Goal: Transaction & Acquisition: Book appointment/travel/reservation

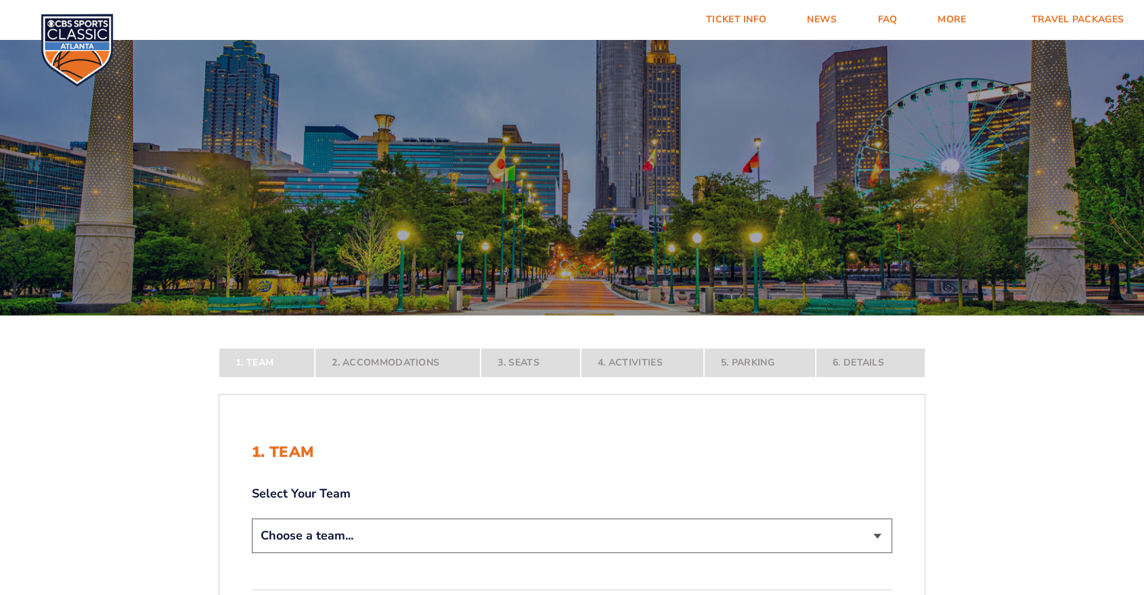
click at [363, 551] on select "Choose a team... Kentucky Wildcats Ohio State Buckeyes North Carolina Tar Heels…" at bounding box center [572, 535] width 640 height 35
select select "12757"
click at [252, 553] on select "Choose a team... [US_STATE] Wildcats [US_STATE] State Buckeyes [US_STATE] Tar H…" at bounding box center [572, 535] width 640 height 35
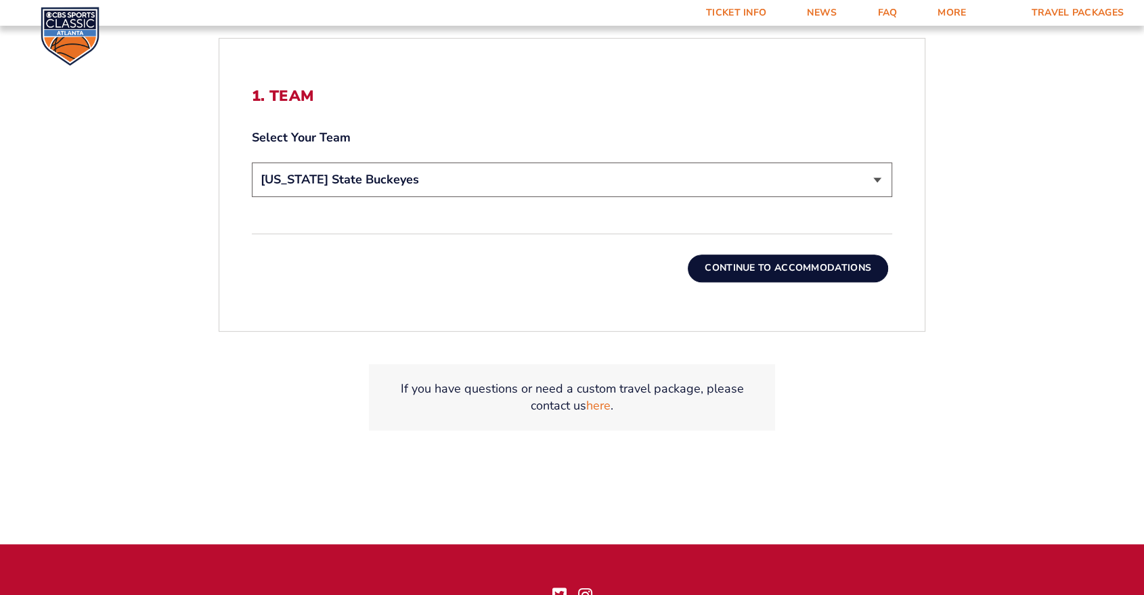
click at [777, 263] on button "Continue To Accommodations" at bounding box center [787, 267] width 200 height 27
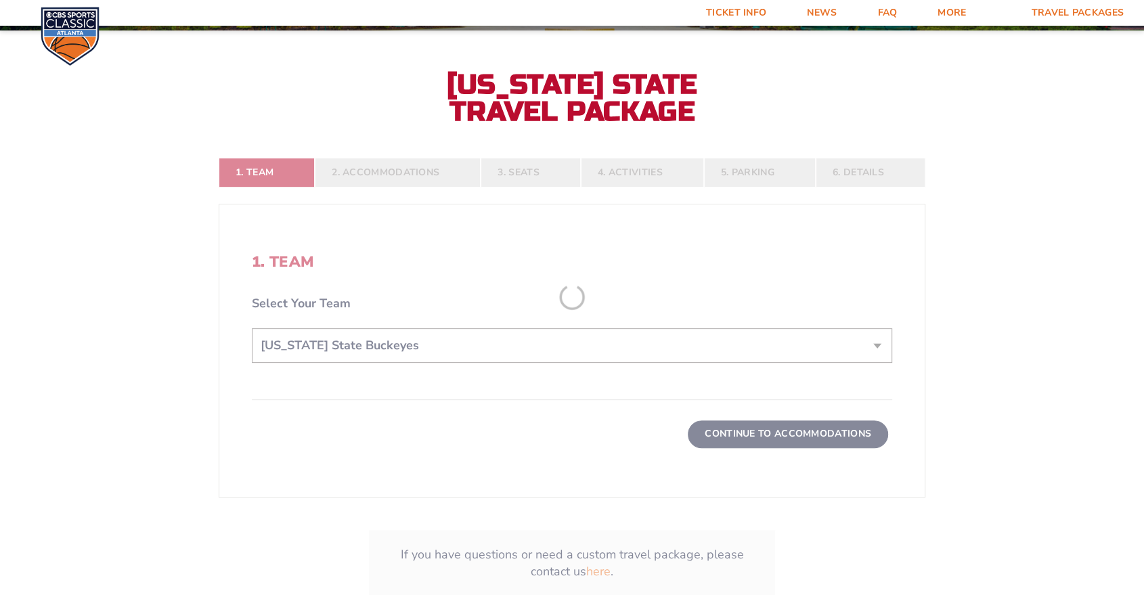
scroll to position [281, 0]
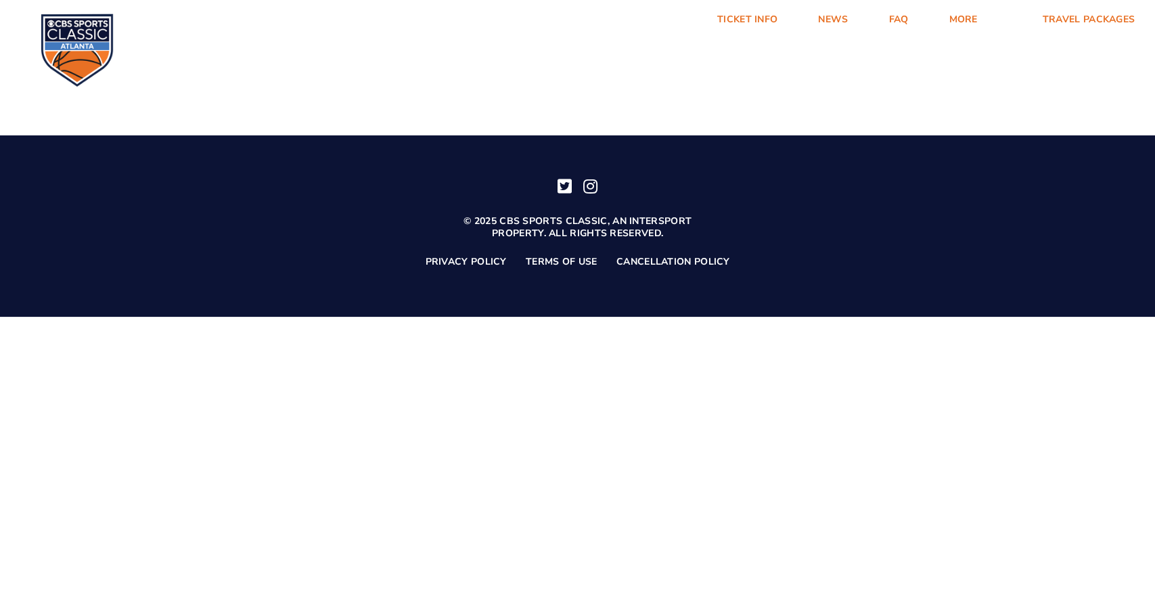
click at [78, 47] on img at bounding box center [77, 50] width 73 height 73
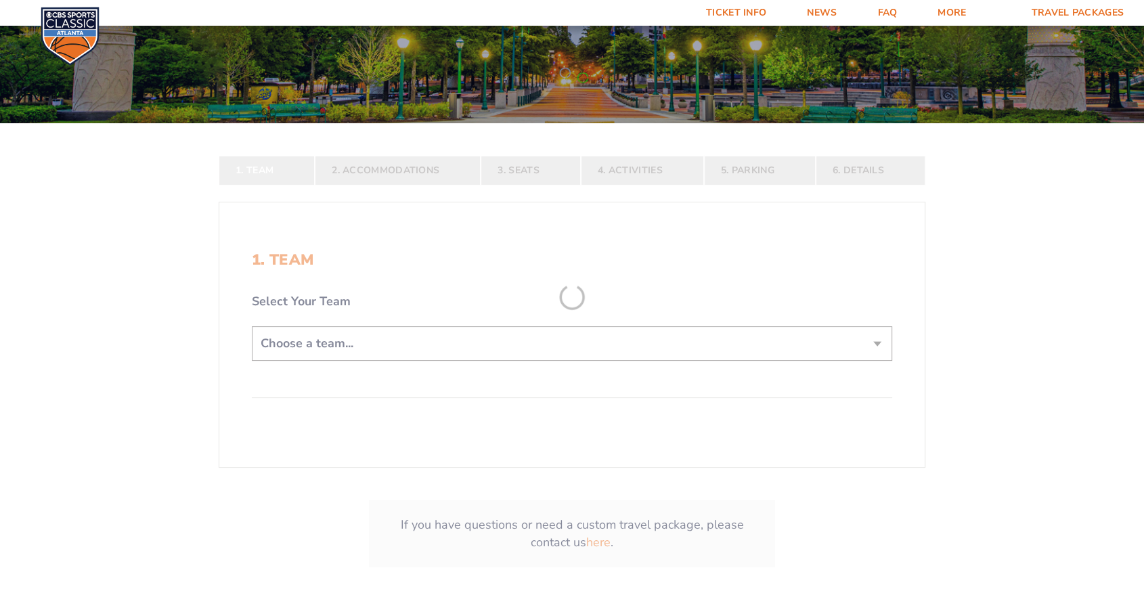
scroll to position [225, 0]
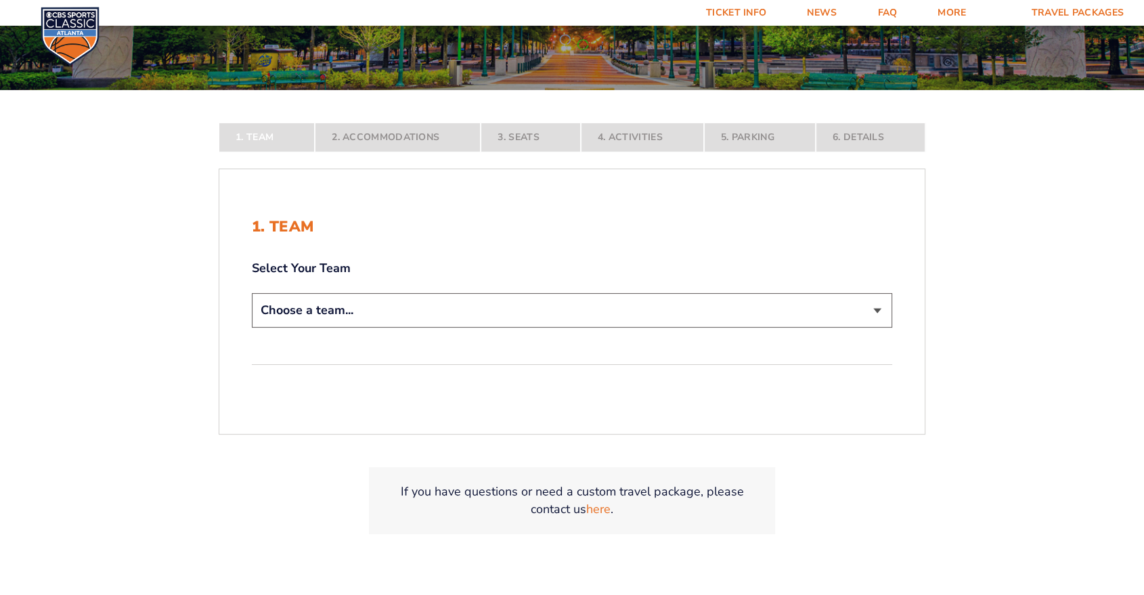
click at [530, 315] on select "Choose a team... [US_STATE] Wildcats [US_STATE] State Buckeyes [US_STATE] Tar H…" at bounding box center [572, 310] width 640 height 35
select select "12757"
click at [252, 327] on select "Choose a team... [US_STATE] Wildcats [US_STATE] State Buckeyes [US_STATE] Tar H…" at bounding box center [572, 310] width 640 height 35
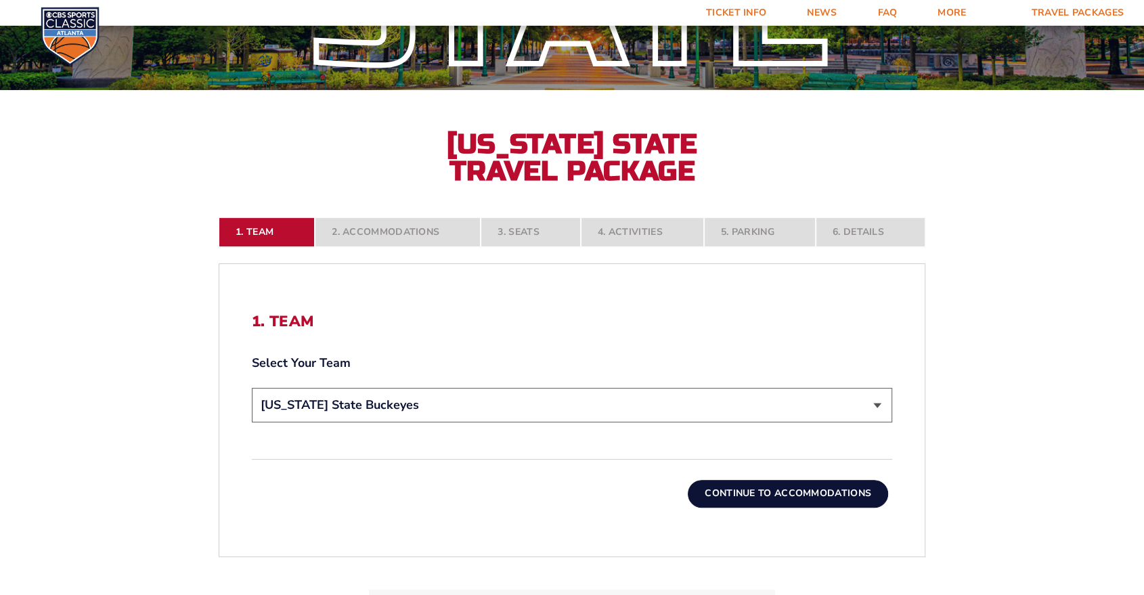
drag, startPoint x: 809, startPoint y: 493, endPoint x: 874, endPoint y: 501, distance: 65.5
click at [810, 493] on button "Continue To Accommodations" at bounding box center [787, 493] width 200 height 27
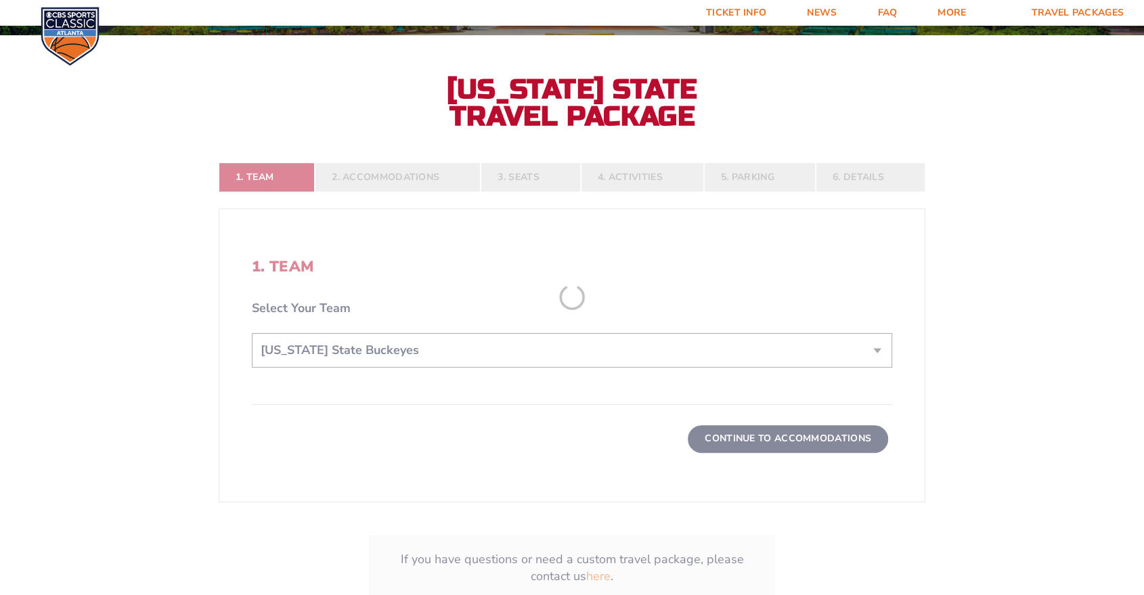
scroll to position [281, 0]
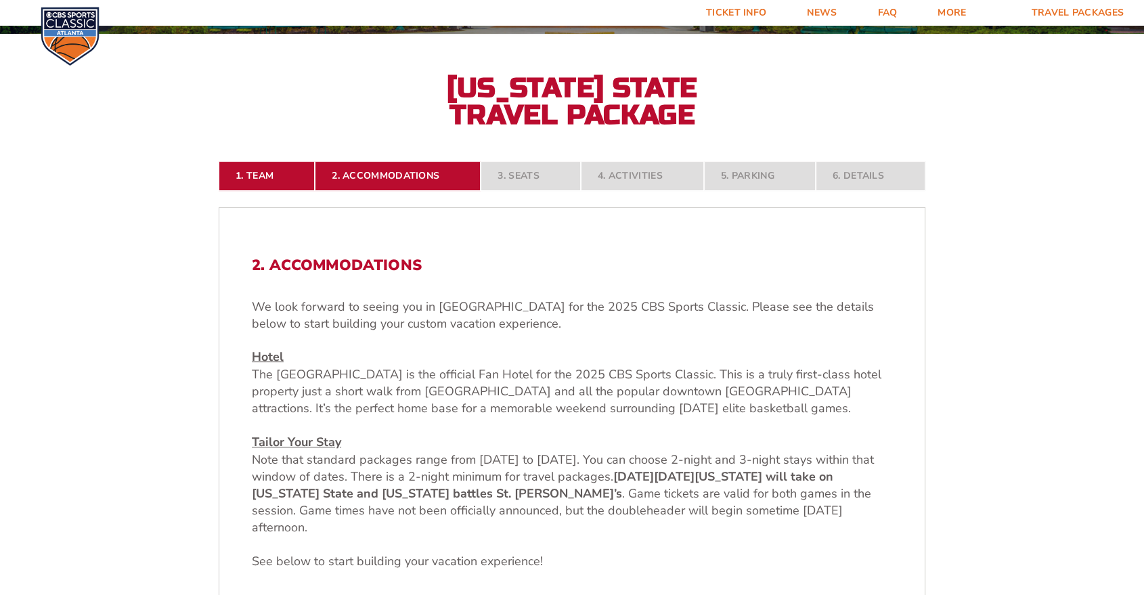
click at [68, 29] on img at bounding box center [70, 36] width 59 height 59
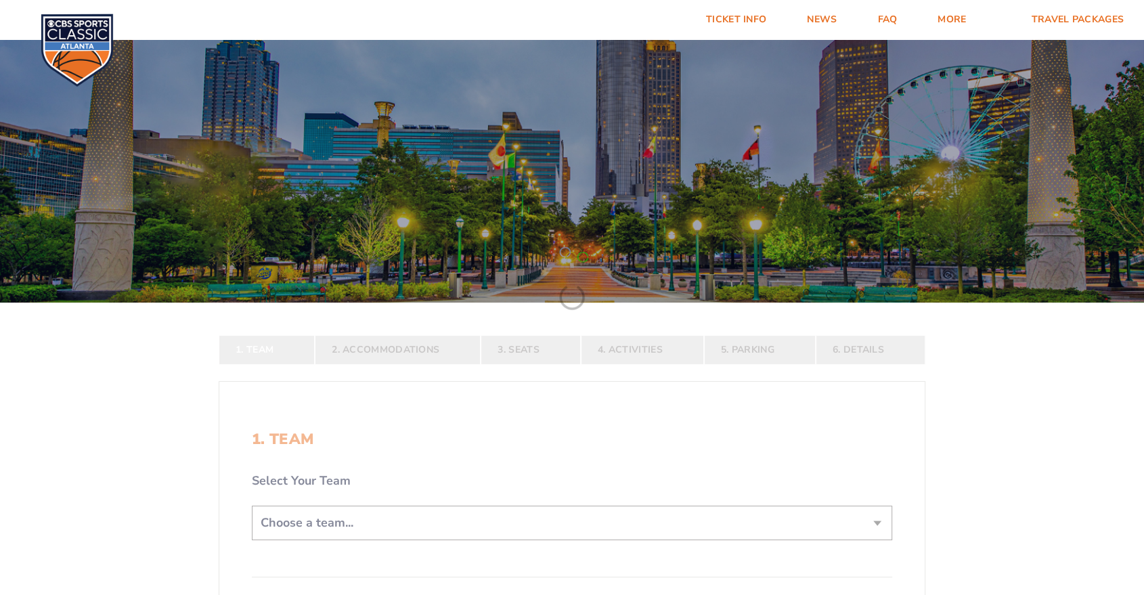
scroll to position [225, 0]
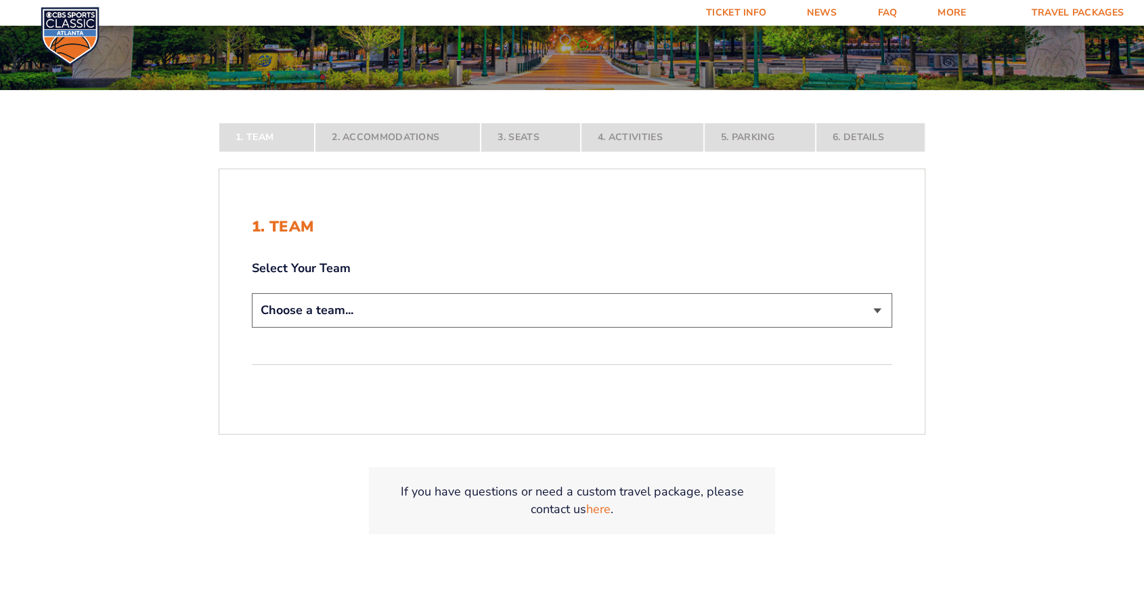
click at [422, 313] on select "Choose a team... [US_STATE] Wildcats [US_STATE] State Buckeyes [US_STATE] Tar H…" at bounding box center [572, 310] width 640 height 35
select select "12956"
click at [252, 327] on select "Choose a team... [US_STATE] Wildcats [US_STATE] State Buckeyes [US_STATE] Tar H…" at bounding box center [572, 310] width 640 height 35
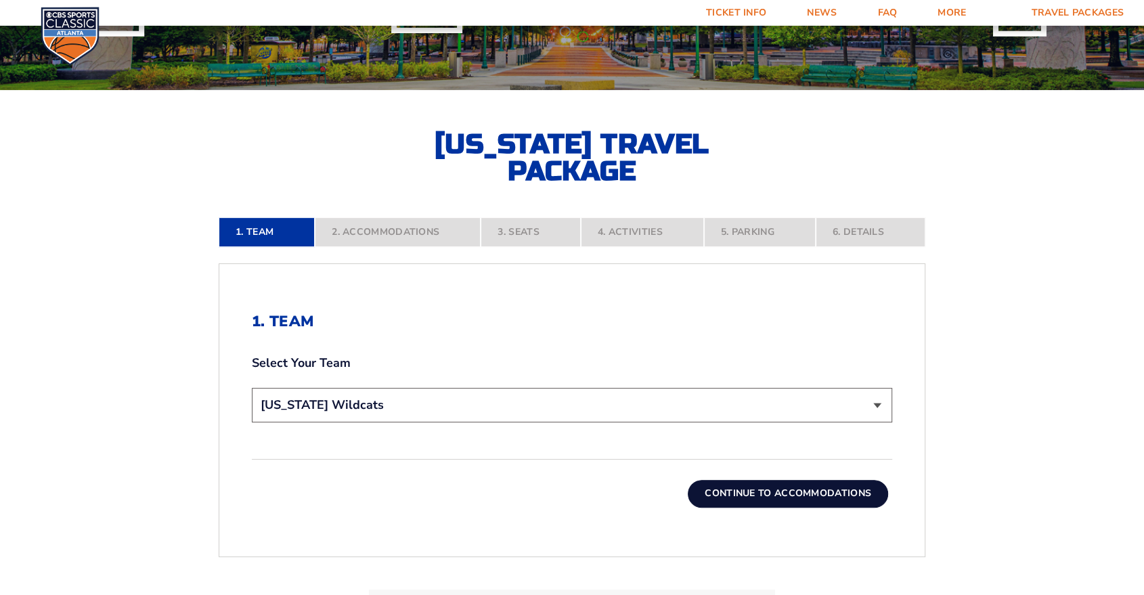
click at [790, 491] on button "Continue To Accommodations" at bounding box center [787, 493] width 200 height 27
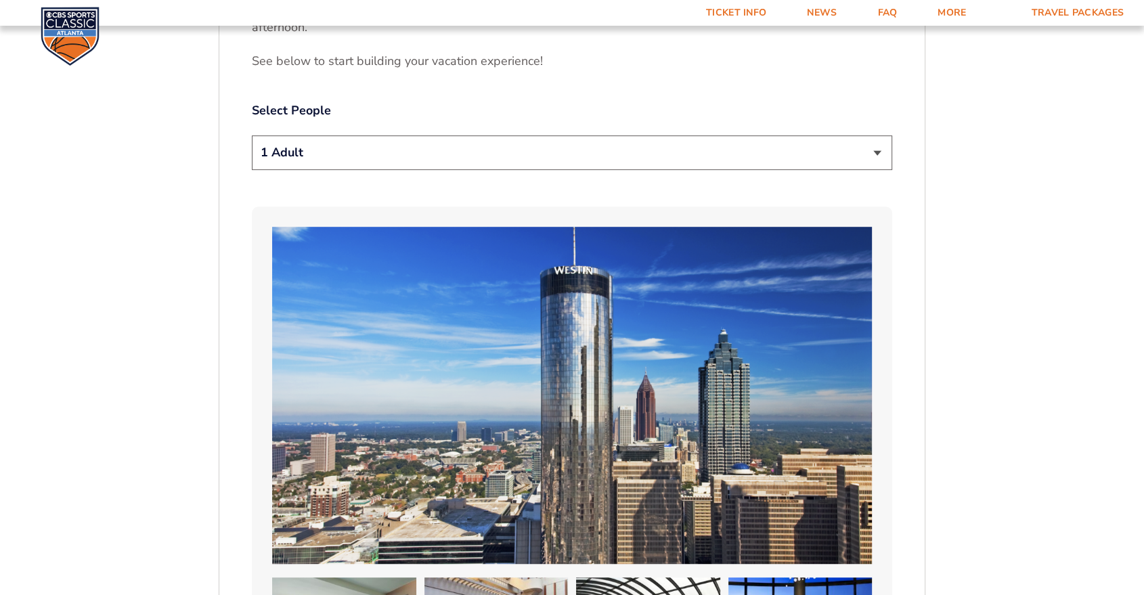
scroll to position [657, 0]
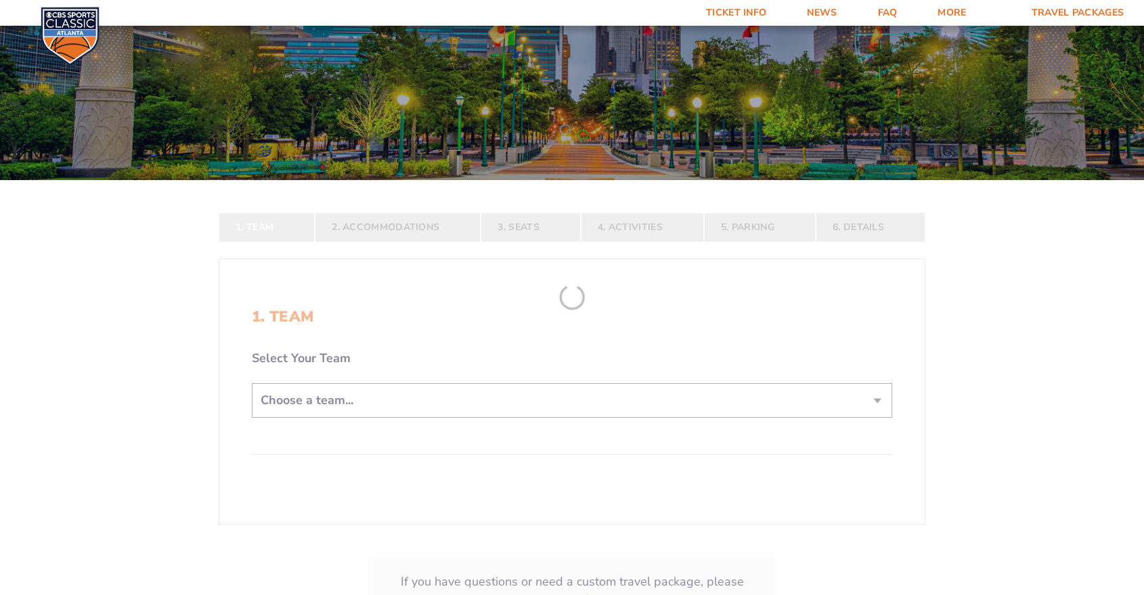
scroll to position [300, 0]
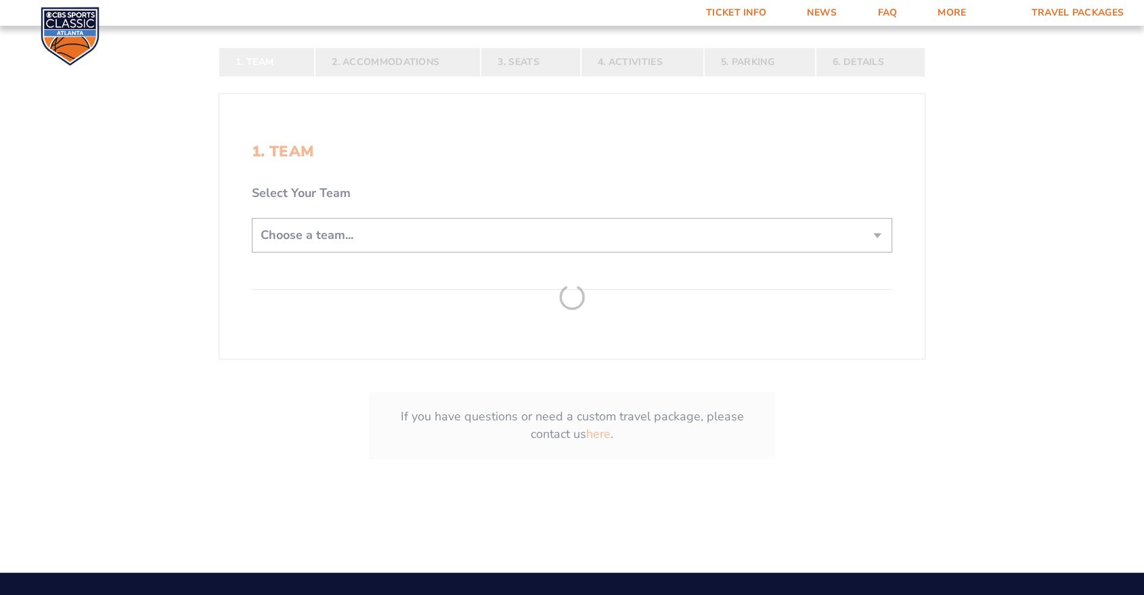
click at [563, 237] on form "[US_STATE] [US_STATE] Travel Package [US_STATE][GEOGRAPHIC_DATA] [US_STATE] Sta…" at bounding box center [572, 112] width 1144 height 824
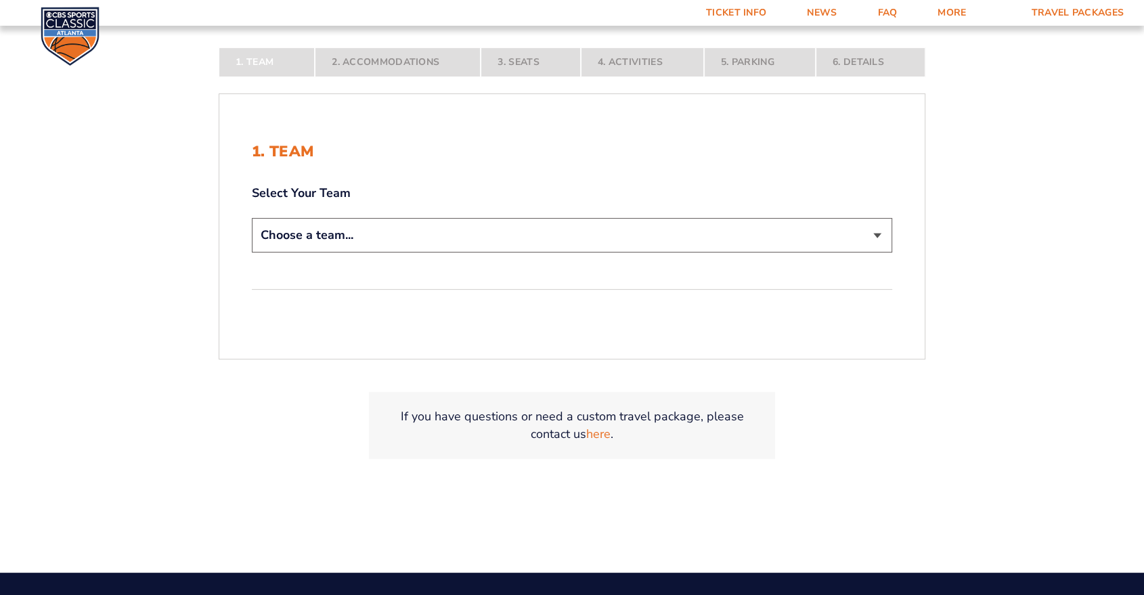
click at [530, 253] on div "Choose a team... [US_STATE] Wildcats [US_STATE] State Buckeyes [US_STATE] Tar H…" at bounding box center [572, 237] width 640 height 39
click at [530, 242] on select "Choose a team... [US_STATE] Wildcats [US_STATE] State Buckeyes [US_STATE] Tar H…" at bounding box center [572, 235] width 640 height 35
select select "12757"
click at [252, 252] on select "Choose a team... [US_STATE] Wildcats [US_STATE] State Buckeyes [US_STATE] Tar H…" at bounding box center [572, 235] width 640 height 35
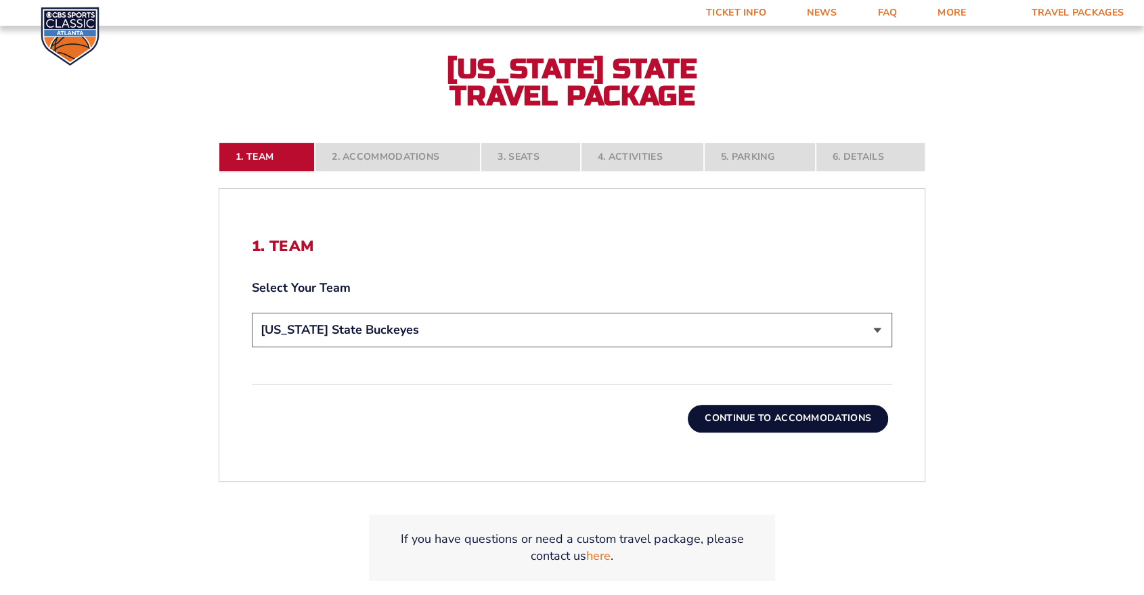
click at [817, 418] on button "Continue To Accommodations" at bounding box center [787, 418] width 200 height 27
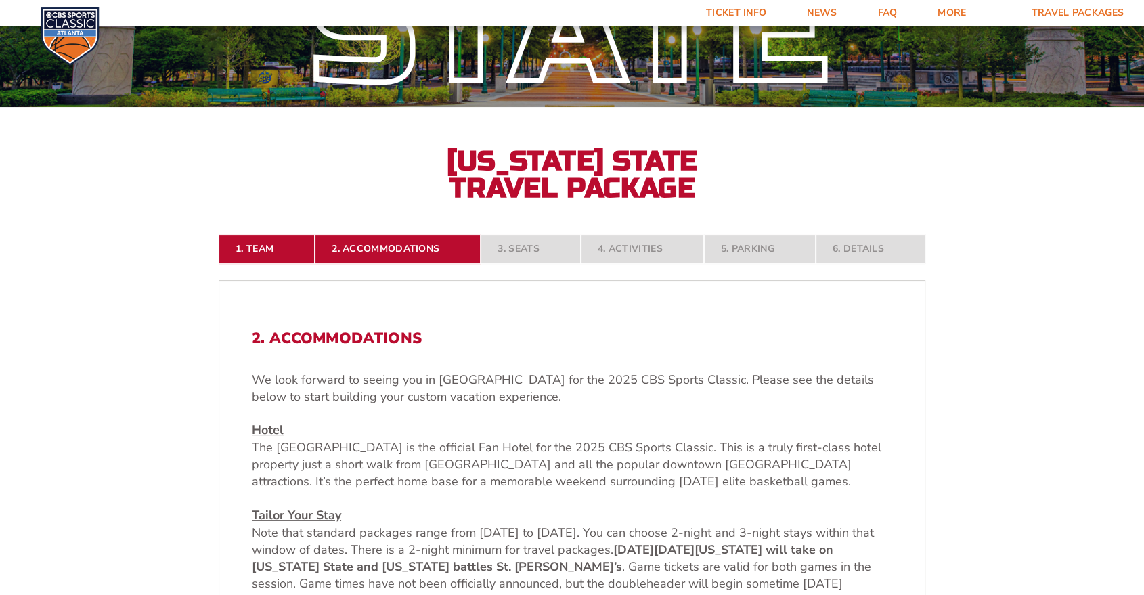
scroll to position [206, 0]
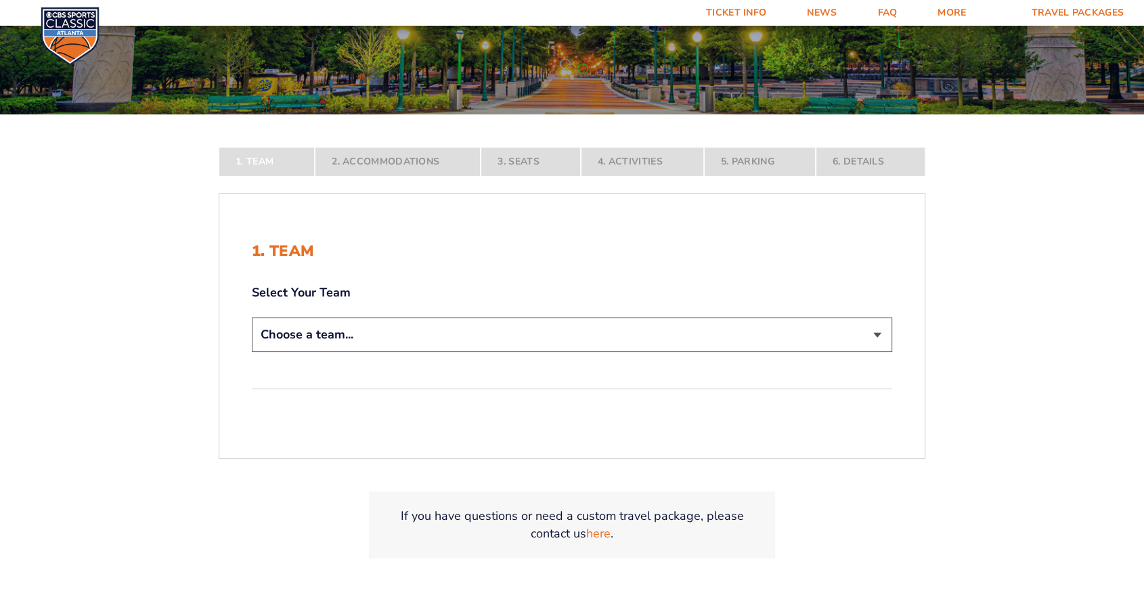
scroll to position [225, 0]
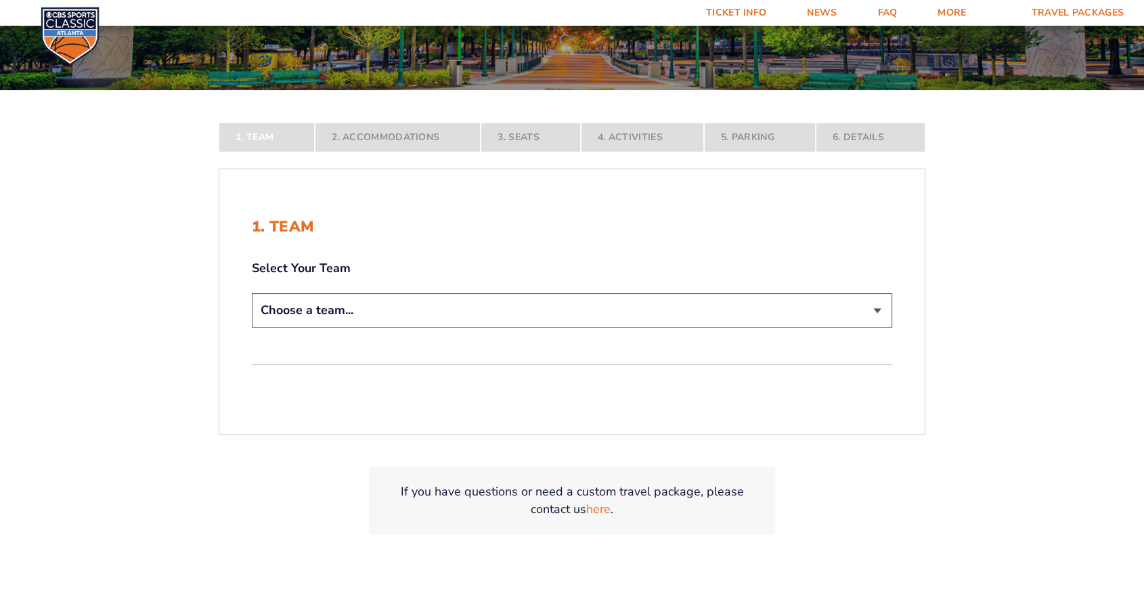
click at [420, 313] on select "Choose a team... Kentucky Wildcats Ohio State Buckeyes North Carolina Tar Heels…" at bounding box center [572, 310] width 640 height 35
select select "12756"
click at [252, 327] on select "Choose a team... Kentucky Wildcats Ohio State Buckeyes North Carolina Tar Heels…" at bounding box center [572, 310] width 640 height 35
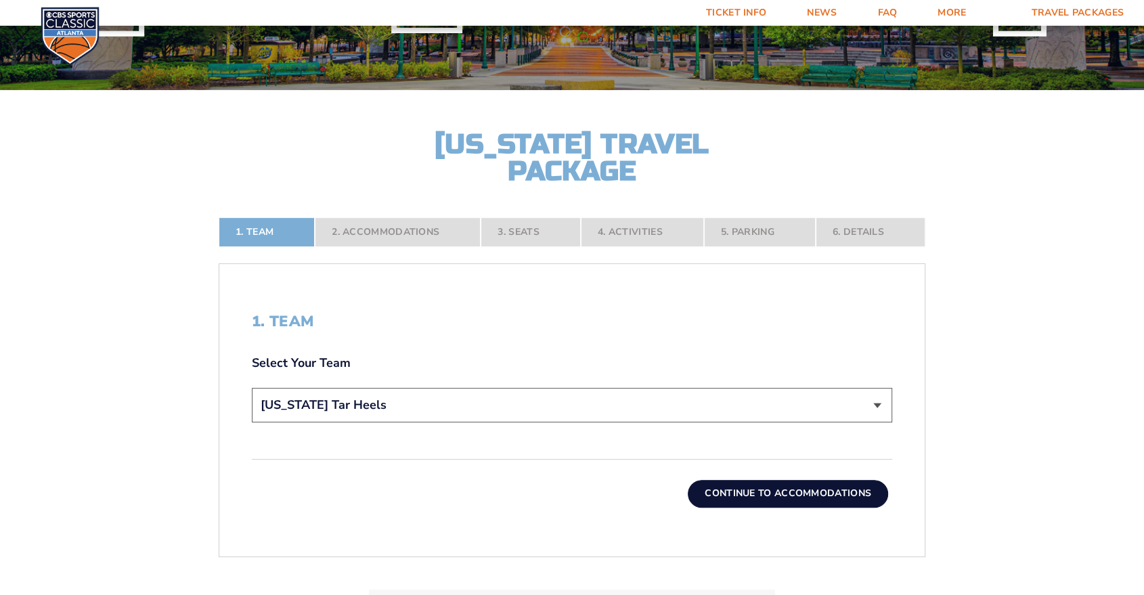
click at [770, 493] on button "Continue To Accommodations" at bounding box center [787, 493] width 200 height 27
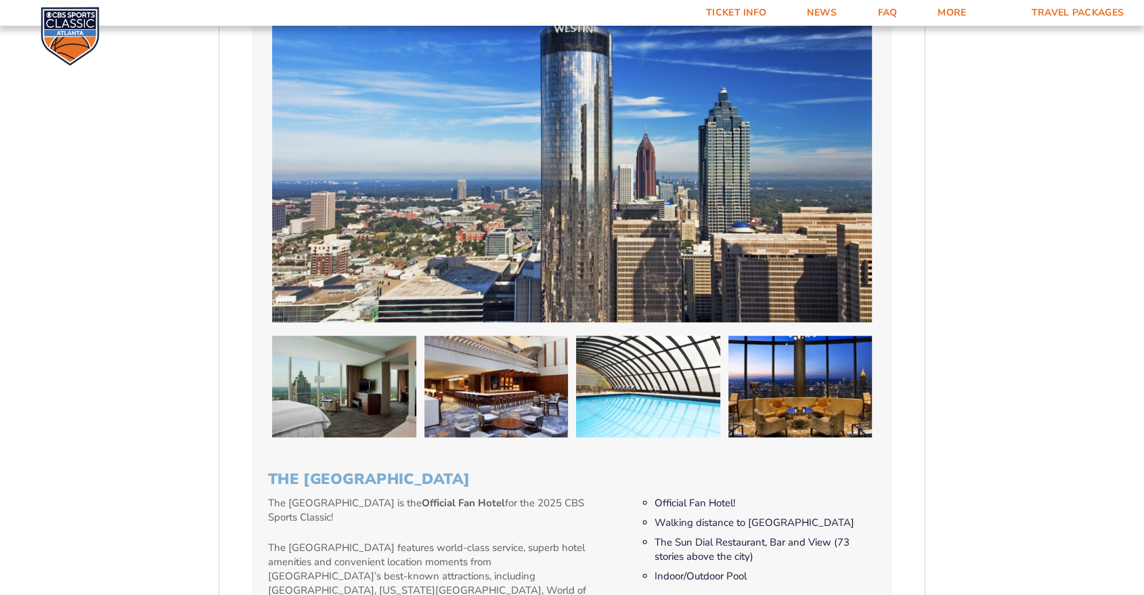
scroll to position [807, 0]
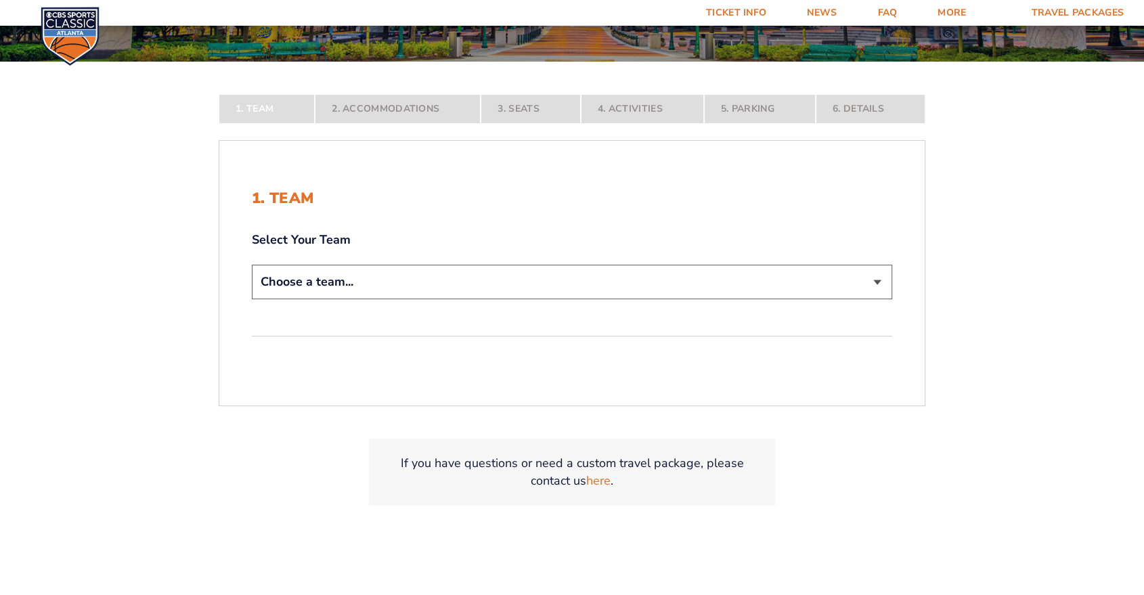
scroll to position [376, 0]
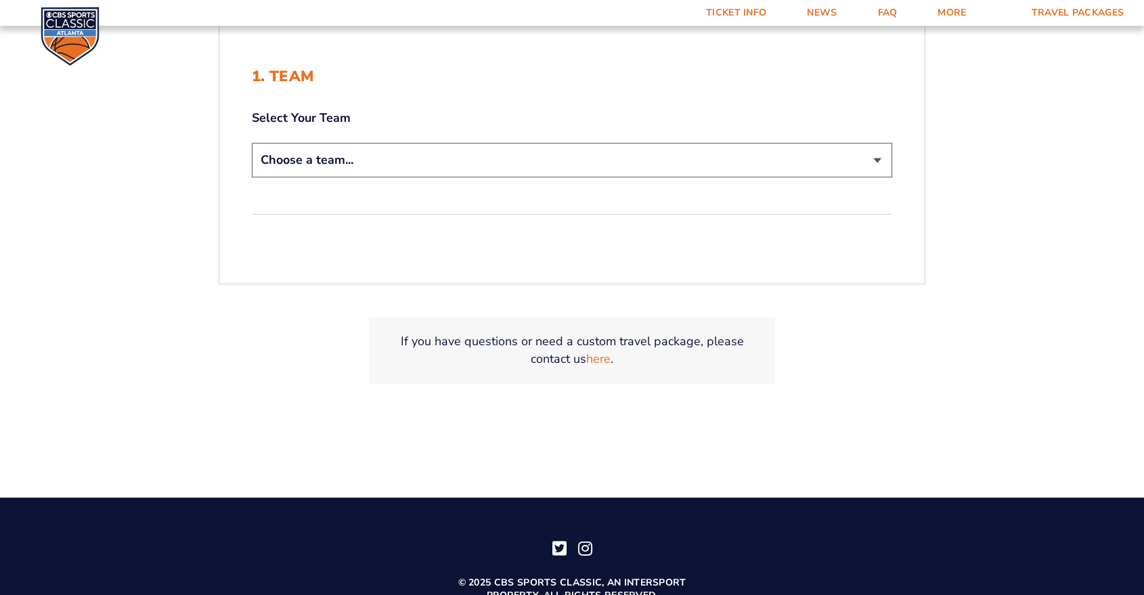
click at [354, 158] on form "[US_STATE] [US_STATE] Travel Package [US_STATE][GEOGRAPHIC_DATA] [US_STATE] Sta…" at bounding box center [572, 36] width 1144 height 824
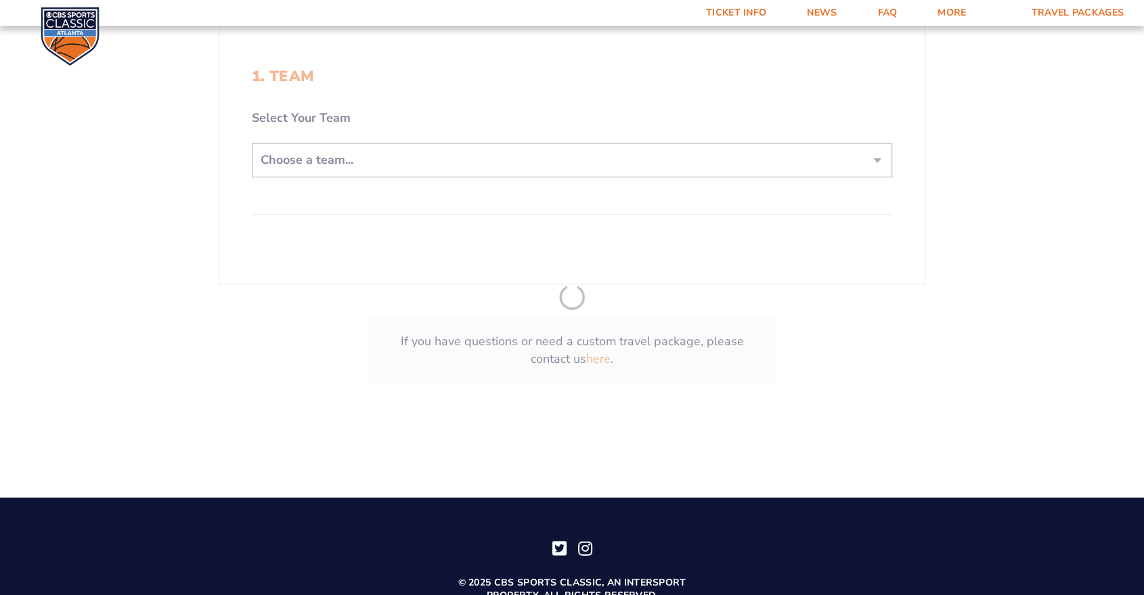
select select "20108"
click at [252, 143] on select "Choose a team... [US_STATE] Wildcats [US_STATE] State Buckeyes [US_STATE] Tar H…" at bounding box center [572, 160] width 640 height 35
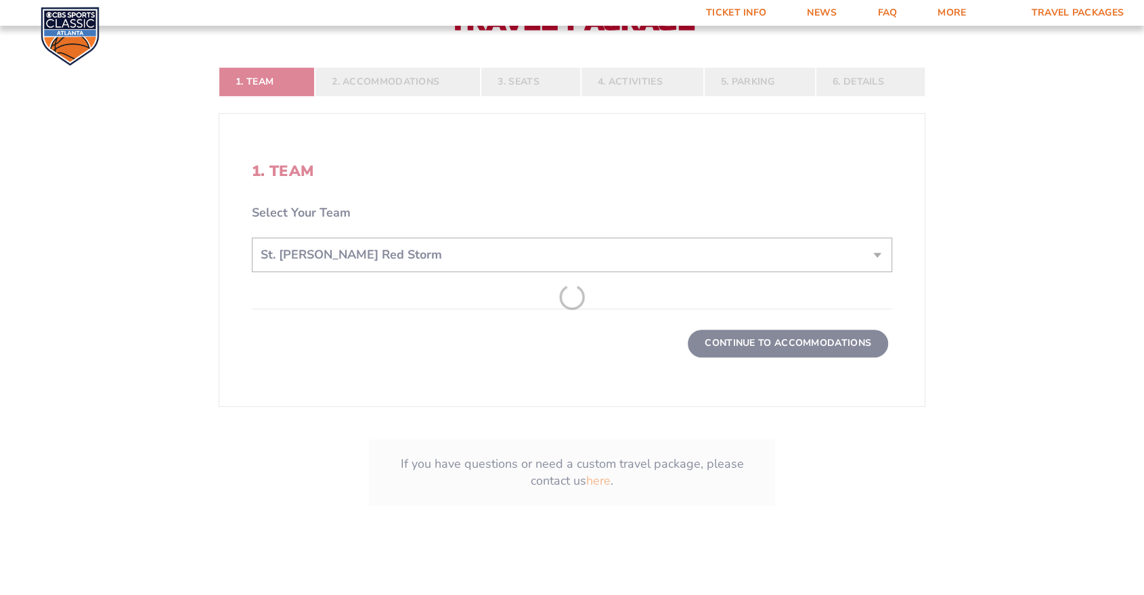
scroll to position [470, 0]
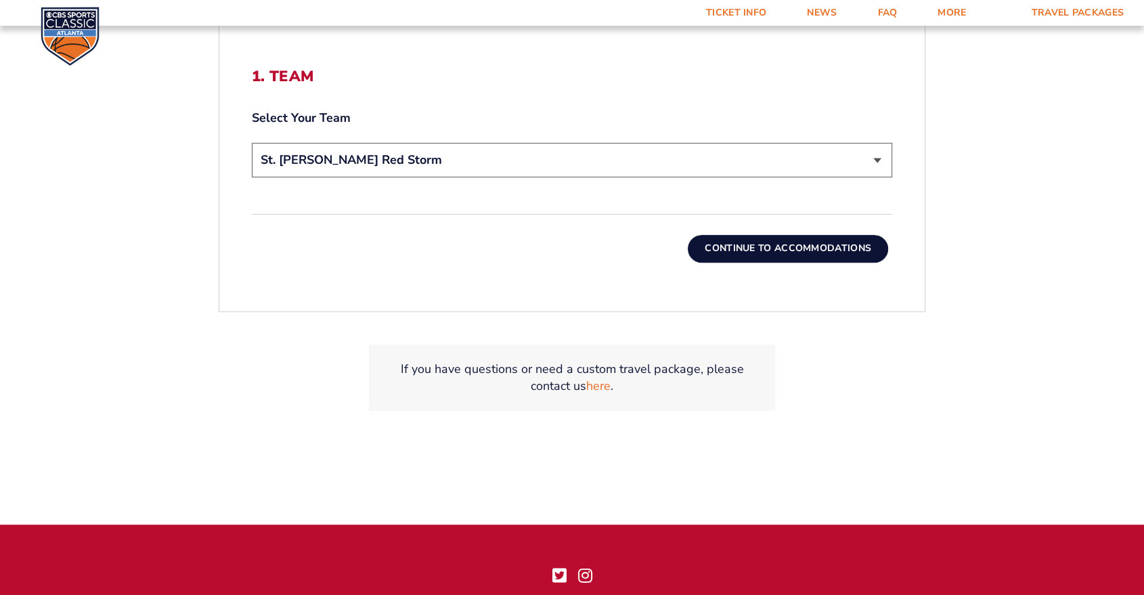
click at [815, 250] on button "Continue To Accommodations" at bounding box center [787, 248] width 200 height 27
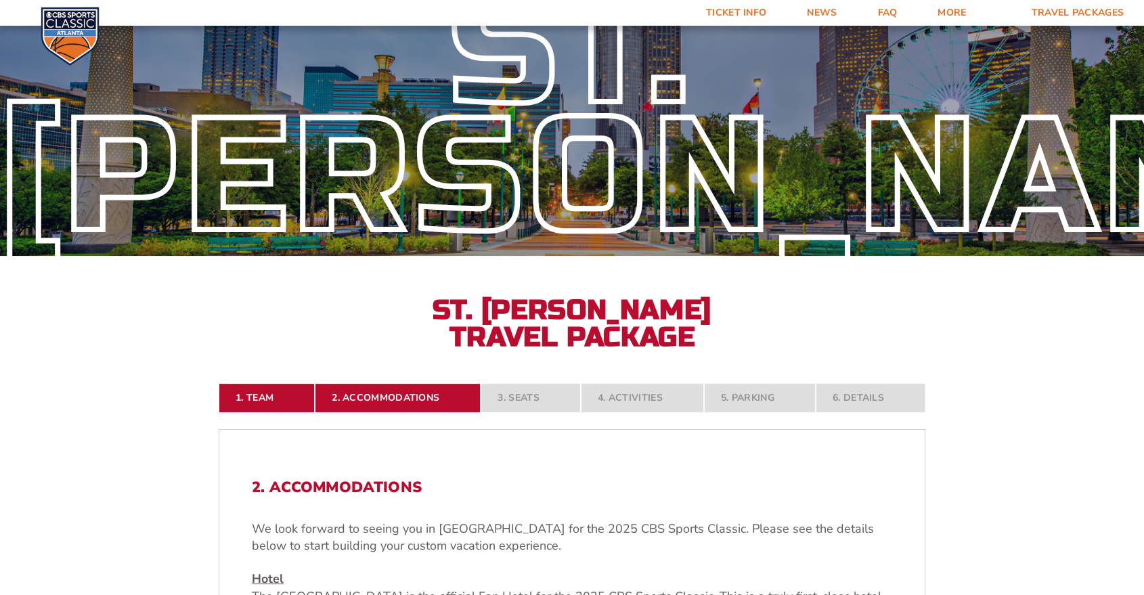
scroll to position [0, 0]
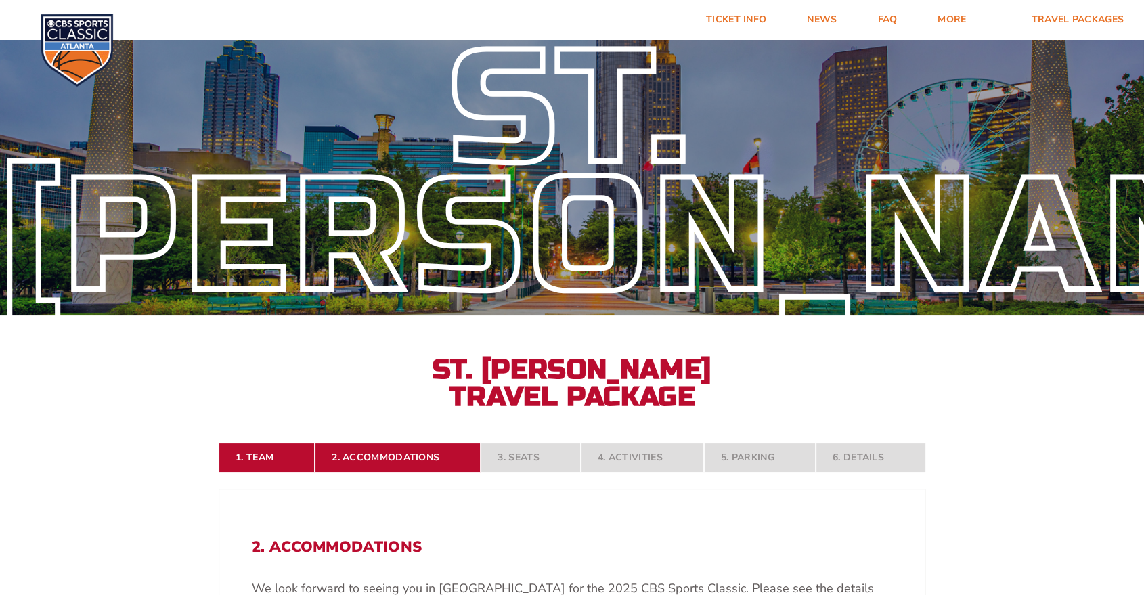
click at [74, 48] on img at bounding box center [77, 50] width 73 height 73
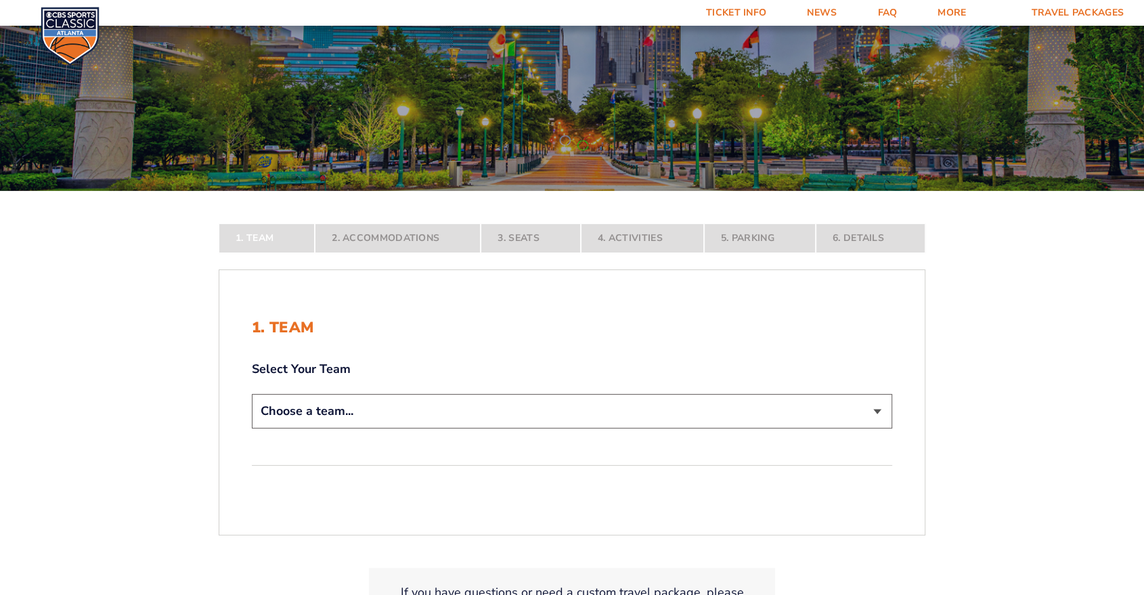
scroll to position [225, 0]
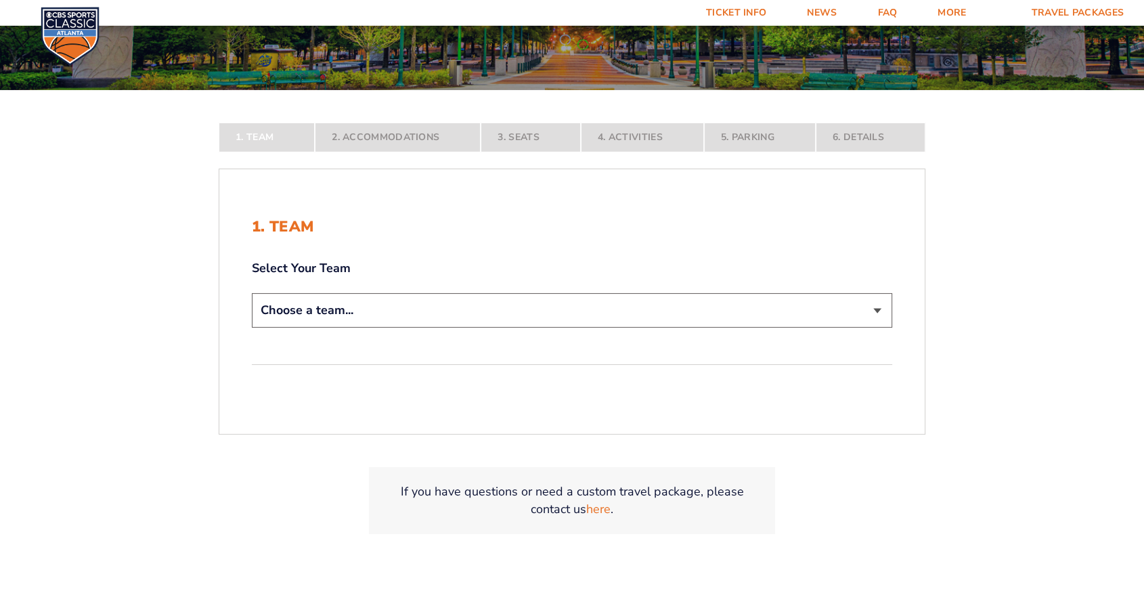
click at [468, 313] on select "Choose a team... [US_STATE] Wildcats [US_STATE] State Buckeyes [US_STATE] Tar H…" at bounding box center [572, 310] width 640 height 35
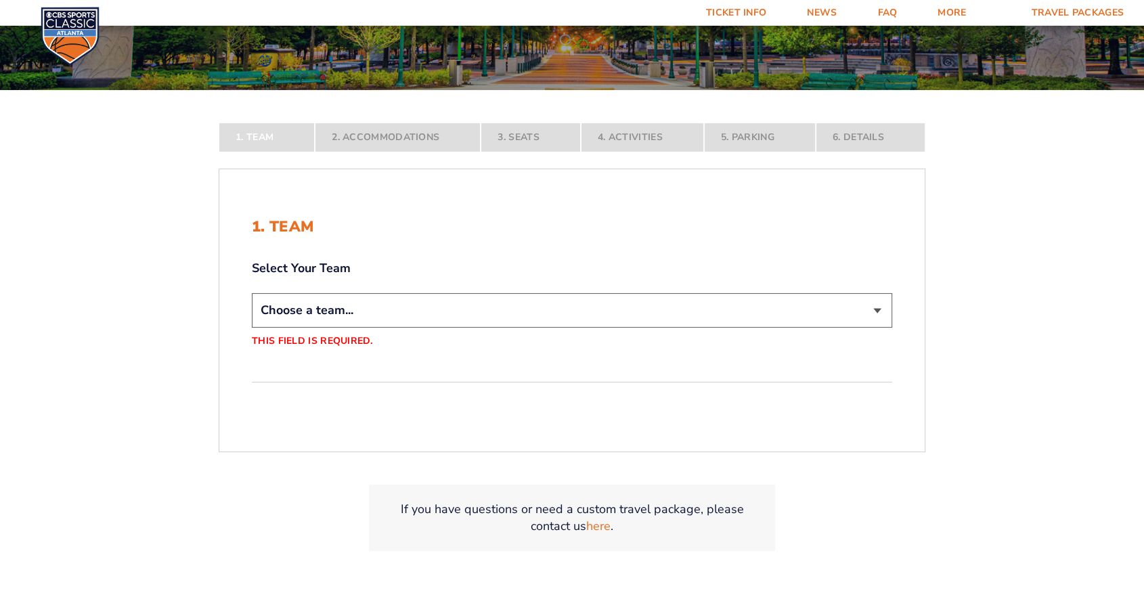
click at [955, 553] on div "1. Team 2. Accommodations 3. Seats 4. Activities 5. Parking 6. Details 1. Team …" at bounding box center [571, 353] width 771 height 526
click at [471, 319] on select "Choose a team... [US_STATE] Wildcats [US_STATE] State Buckeyes [US_STATE] Tar H…" at bounding box center [572, 310] width 640 height 35
select select "12956"
click at [252, 327] on select "Choose a team... [US_STATE] Wildcats [US_STATE] State Buckeyes [US_STATE] Tar H…" at bounding box center [572, 310] width 640 height 35
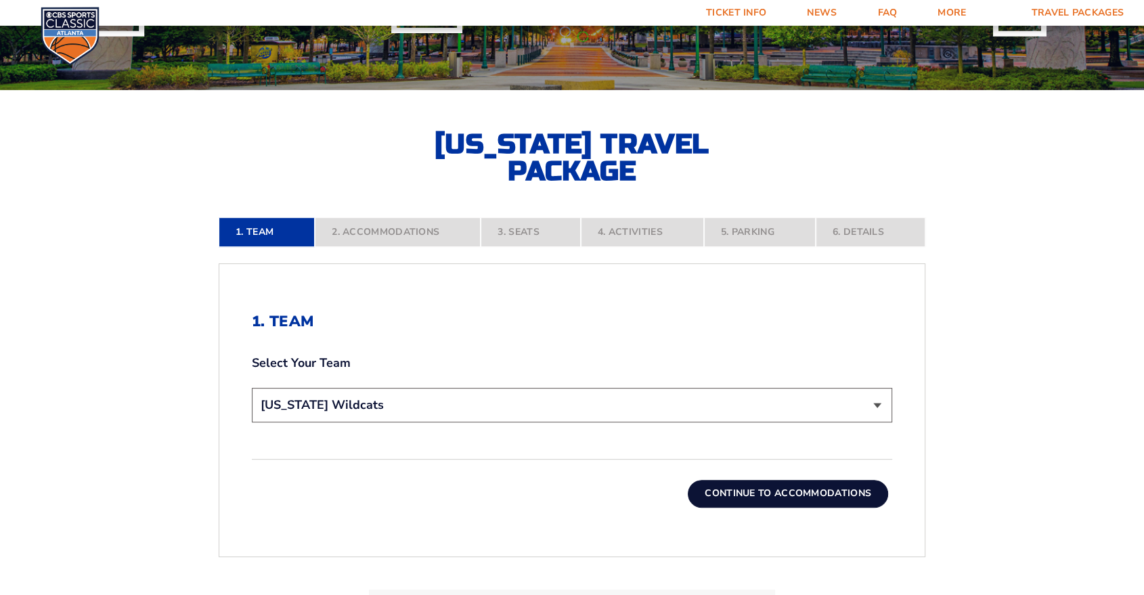
click at [787, 493] on button "Continue To Accommodations" at bounding box center [787, 493] width 200 height 27
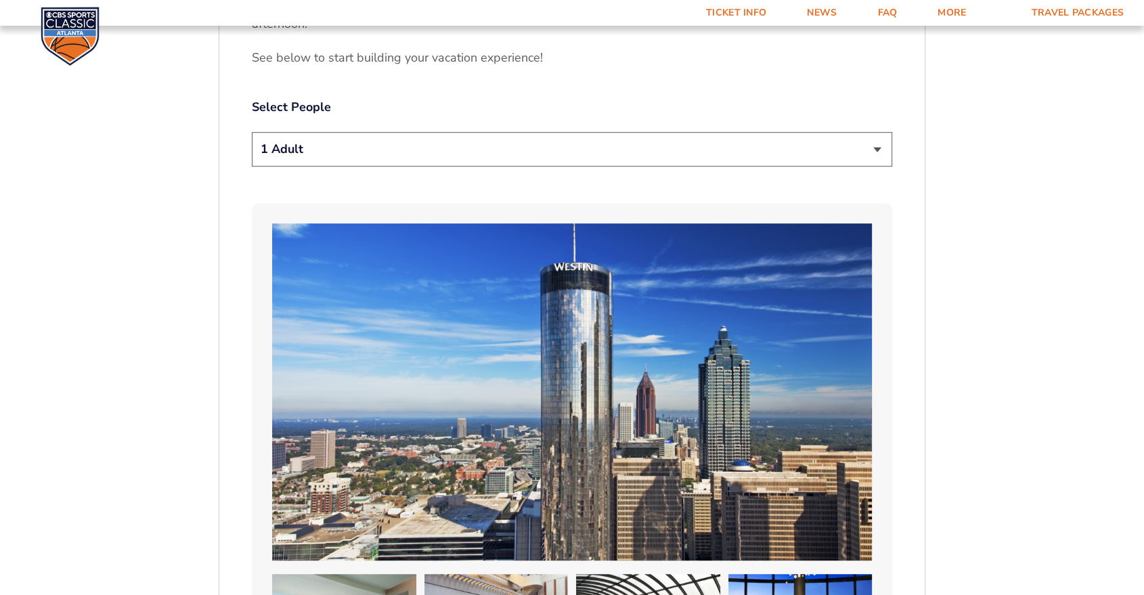
scroll to position [732, 0]
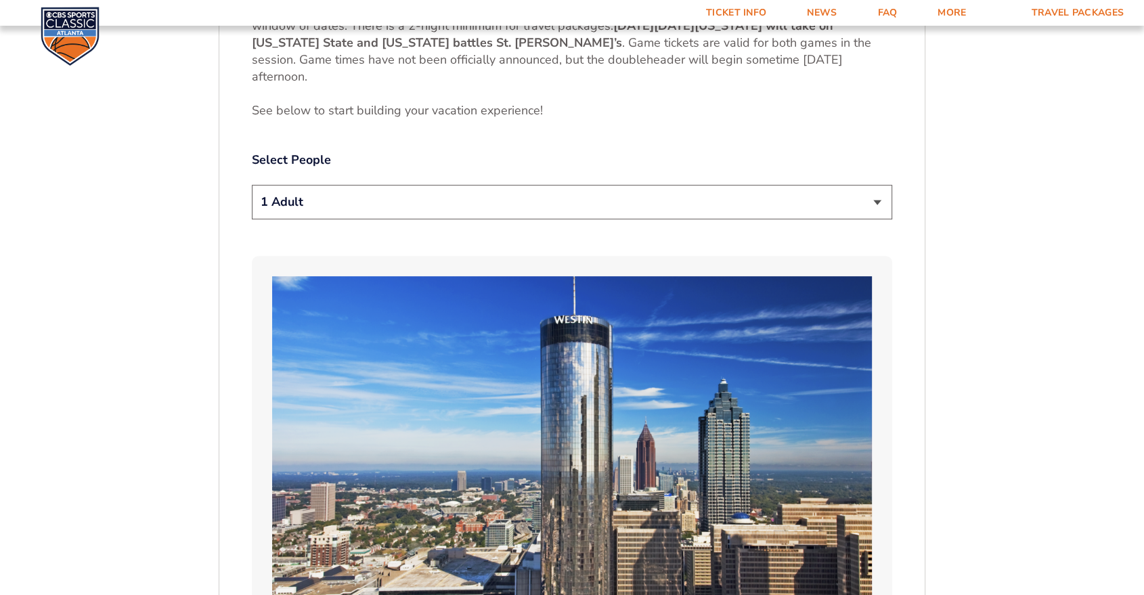
click at [537, 204] on select "1 Adult 2 Adults 3 Adults 4 Adults 2 Adults + 1 Child 2 Adults + 2 Children 2 A…" at bounding box center [572, 202] width 640 height 35
select select "2 Adults + 3 Children"
click at [252, 185] on select "1 Adult 2 Adults 3 Adults 4 Adults 2 Adults + 1 Child 2 Adults + 2 Children 2 A…" at bounding box center [572, 202] width 640 height 35
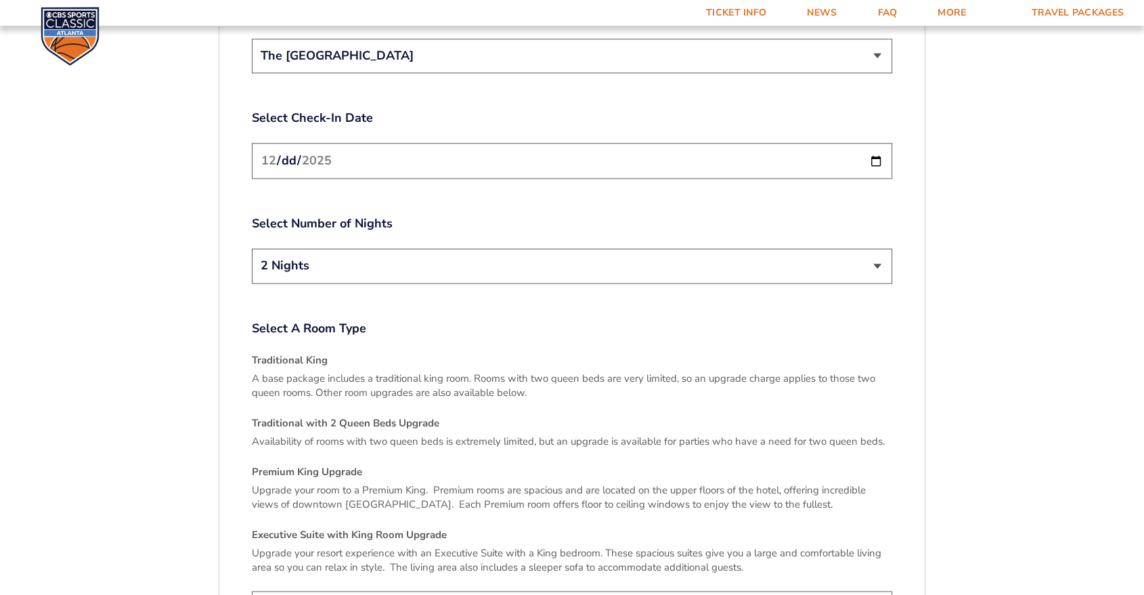
scroll to position [1484, 0]
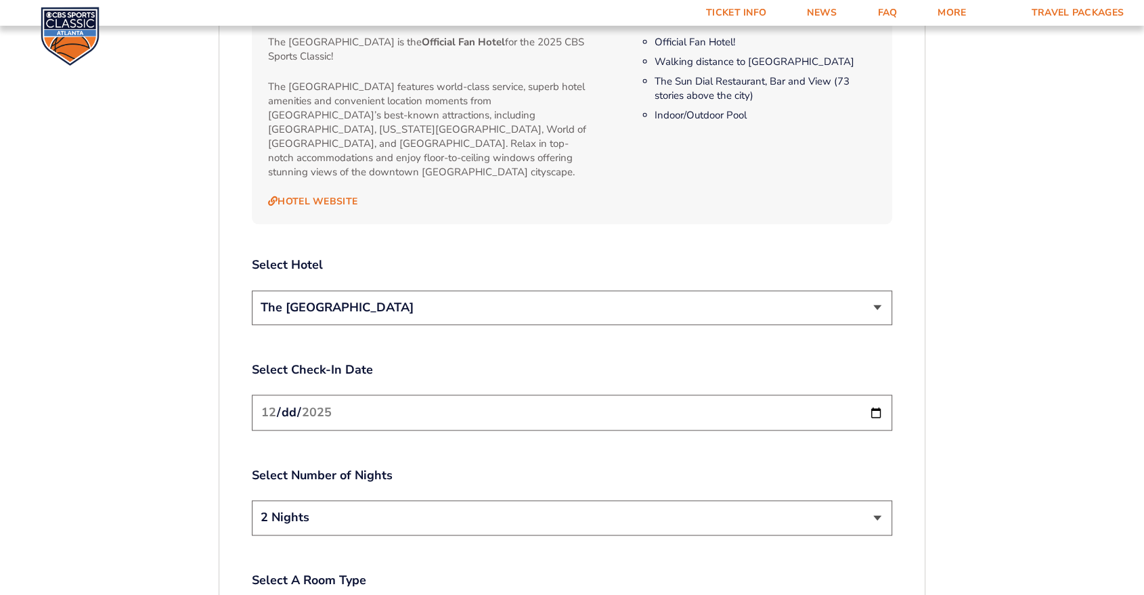
click at [282, 515] on select "2 Nights 3 Nights" at bounding box center [572, 517] width 640 height 35
select select "3 Nights"
click at [252, 500] on select "2 Nights 3 Nights" at bounding box center [572, 517] width 640 height 35
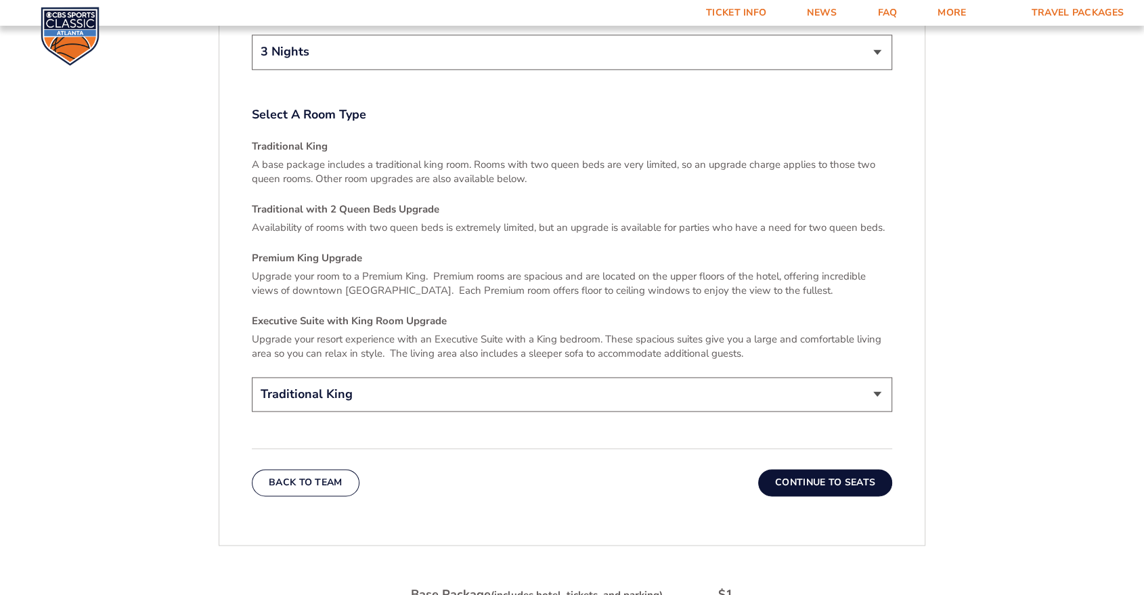
scroll to position [2160, 0]
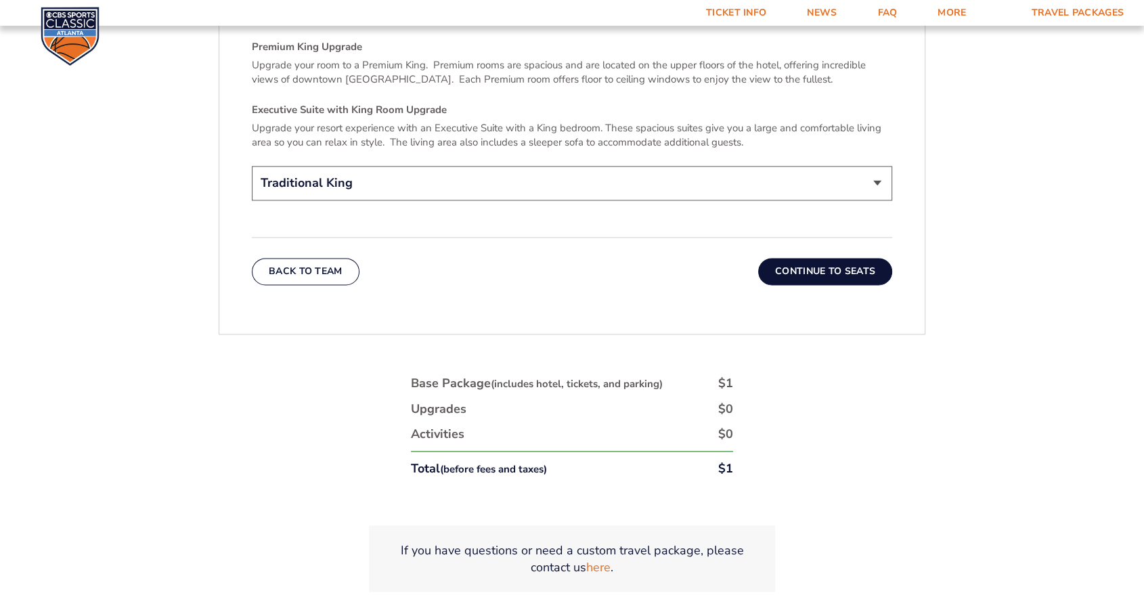
click at [826, 258] on button "Continue To Seats" at bounding box center [825, 271] width 134 height 27
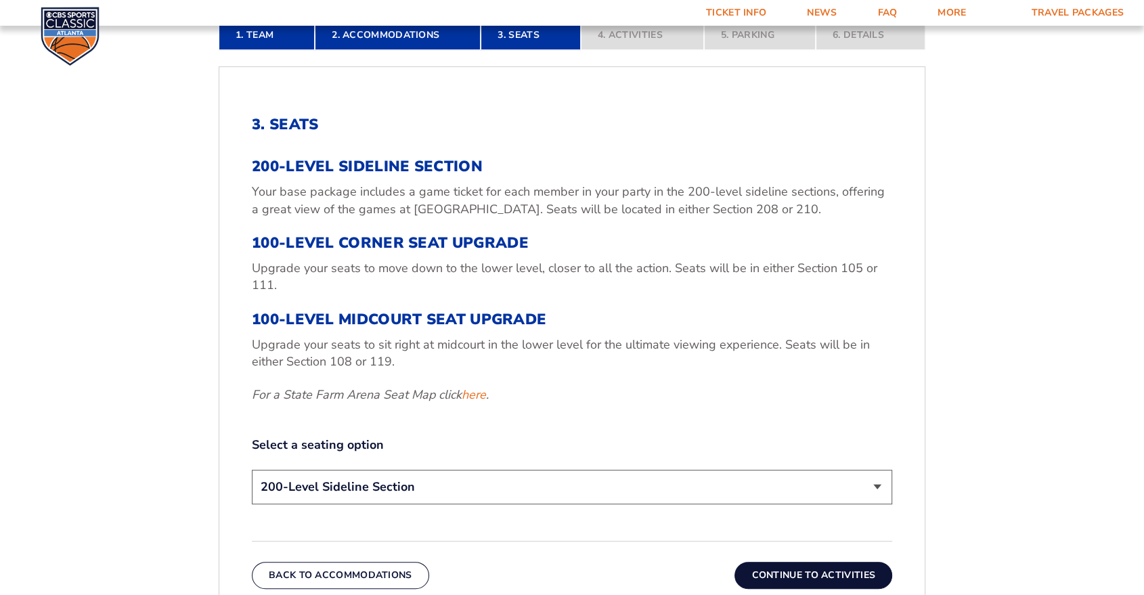
scroll to position [582, 0]
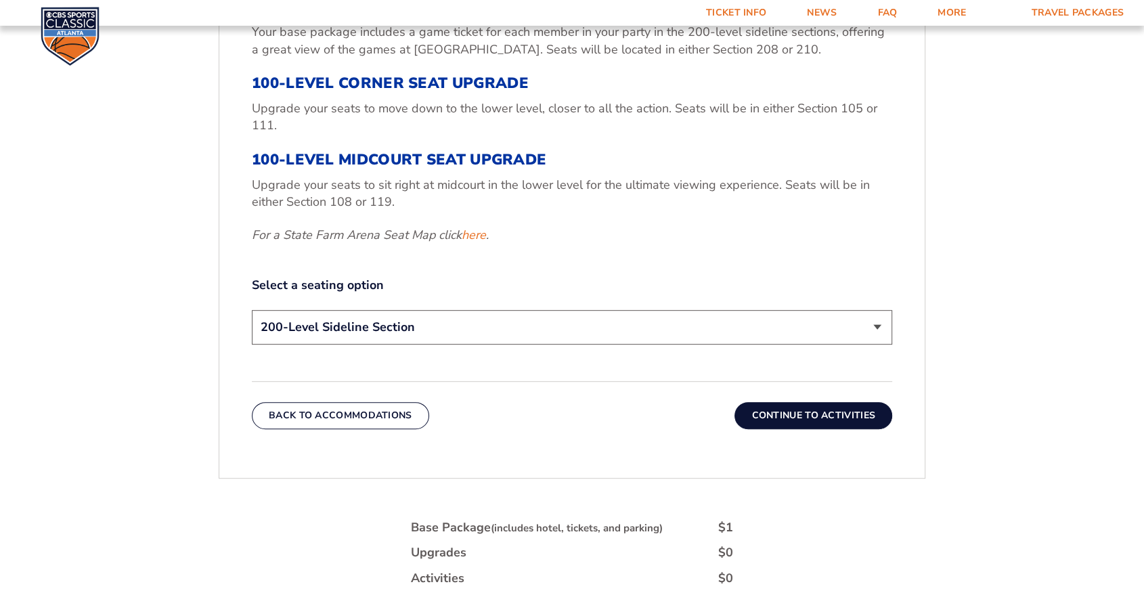
click at [839, 412] on button "Continue To Activities" at bounding box center [813, 415] width 158 height 27
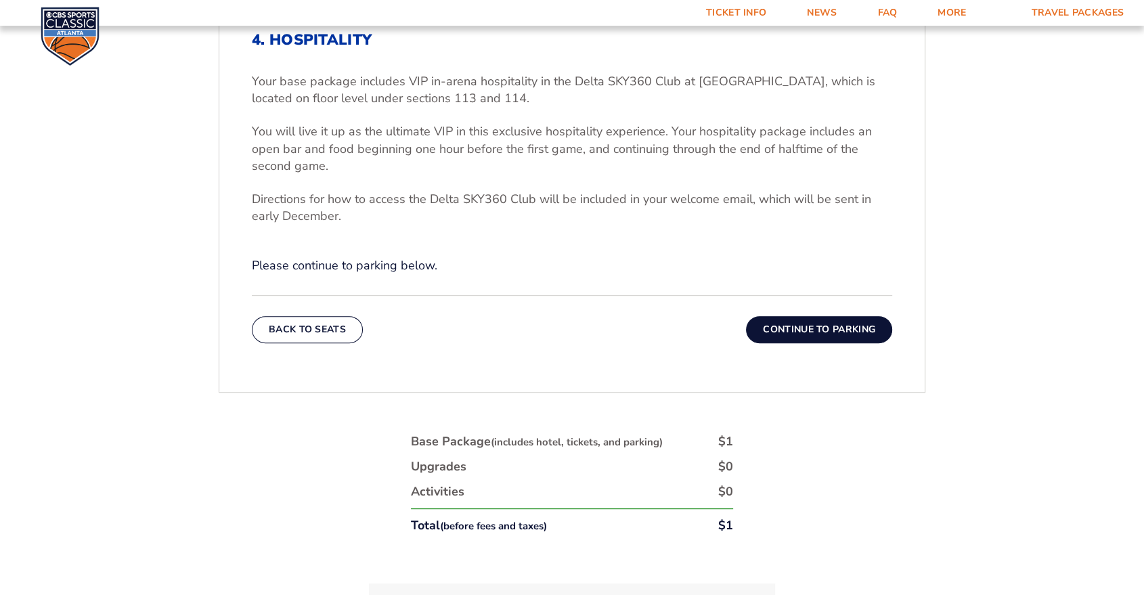
click at [833, 338] on button "Continue To Parking" at bounding box center [819, 329] width 146 height 27
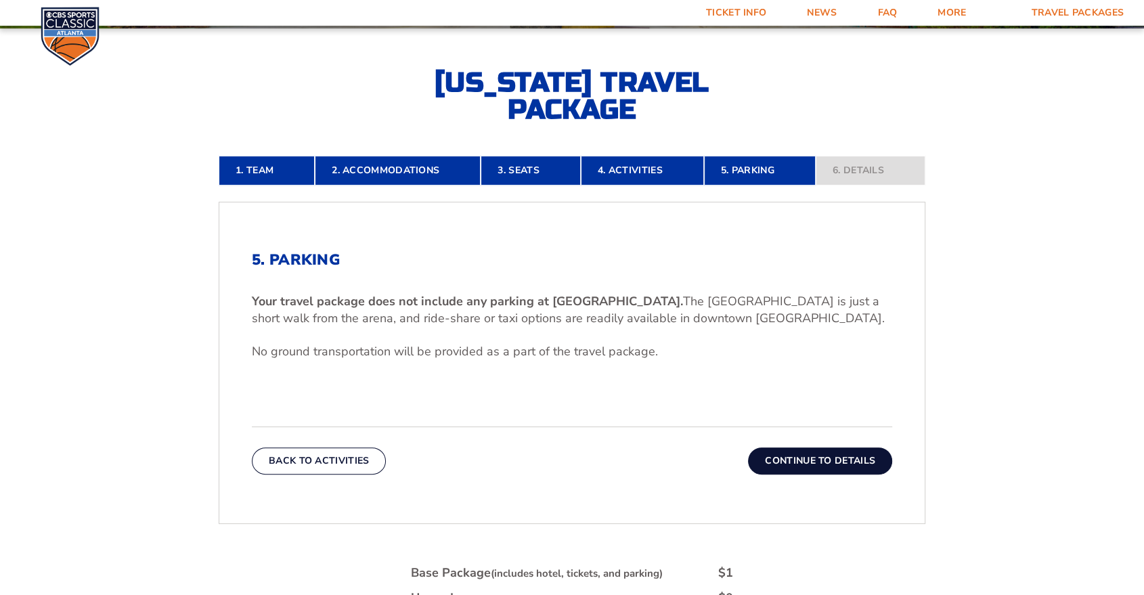
scroll to position [281, 0]
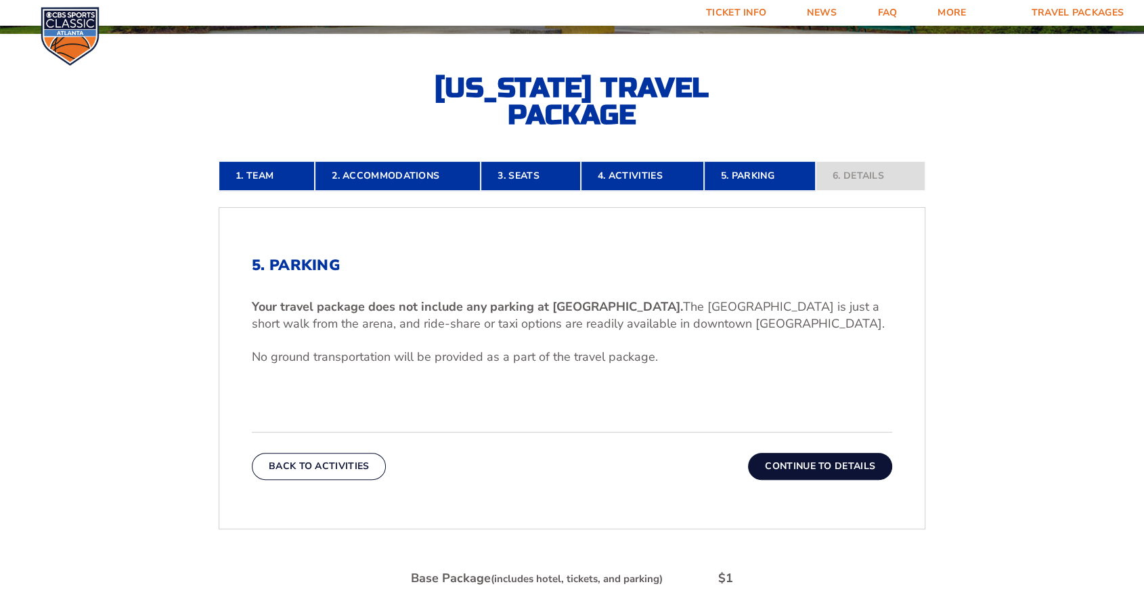
click at [832, 461] on button "Continue To Details" at bounding box center [820, 466] width 144 height 27
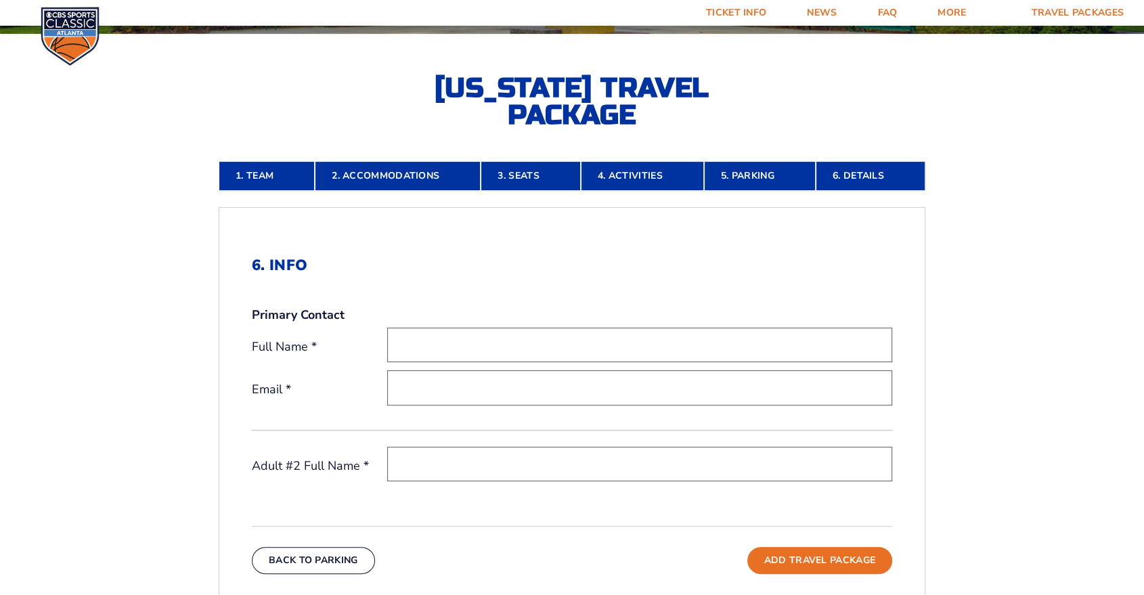
click at [466, 348] on input "text" at bounding box center [639, 344] width 505 height 35
type input "Michael Marfione"
drag, startPoint x: 592, startPoint y: 392, endPoint x: 156, endPoint y: 344, distance: 438.4
click at [156, 344] on form "Kentucky Kentucky Travel Package Ohio State Ohio State Travel Package North Car…" at bounding box center [572, 332] width 1144 height 1227
type input "michaelmarfione@gmail.com"
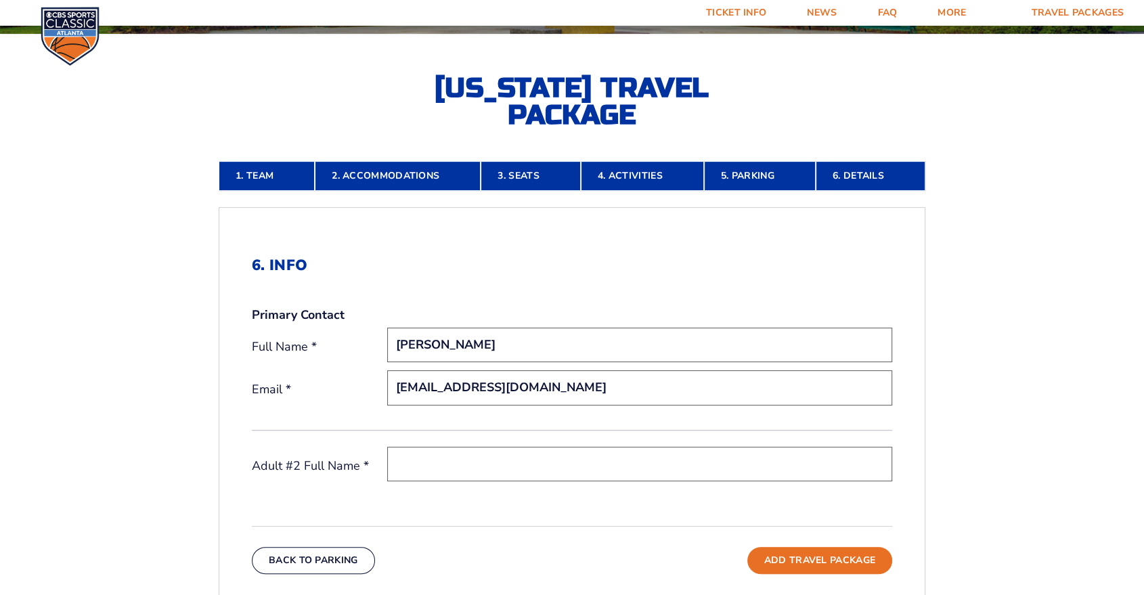
click at [443, 461] on input "text" at bounding box center [639, 464] width 505 height 35
click at [422, 463] on input "text" at bounding box center [639, 464] width 505 height 35
type input "Test"
click at [1004, 351] on form "Kentucky Kentucky Travel Package Ohio State Ohio State Travel Package North Car…" at bounding box center [572, 332] width 1144 height 1227
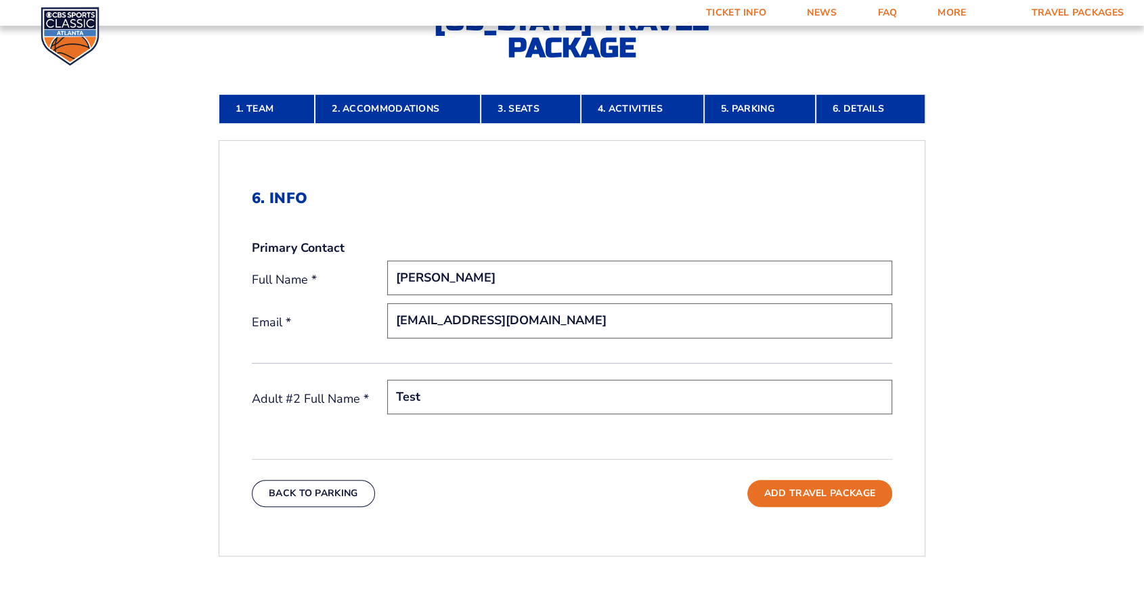
scroll to position [507, 0]
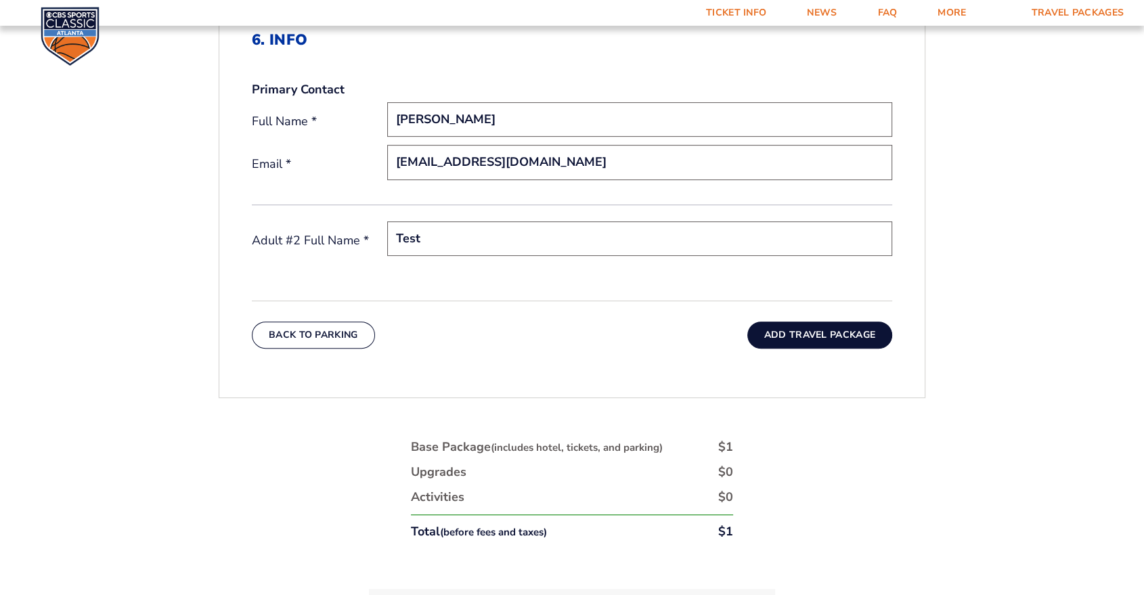
click at [792, 332] on button "Add Travel Package" at bounding box center [819, 334] width 145 height 27
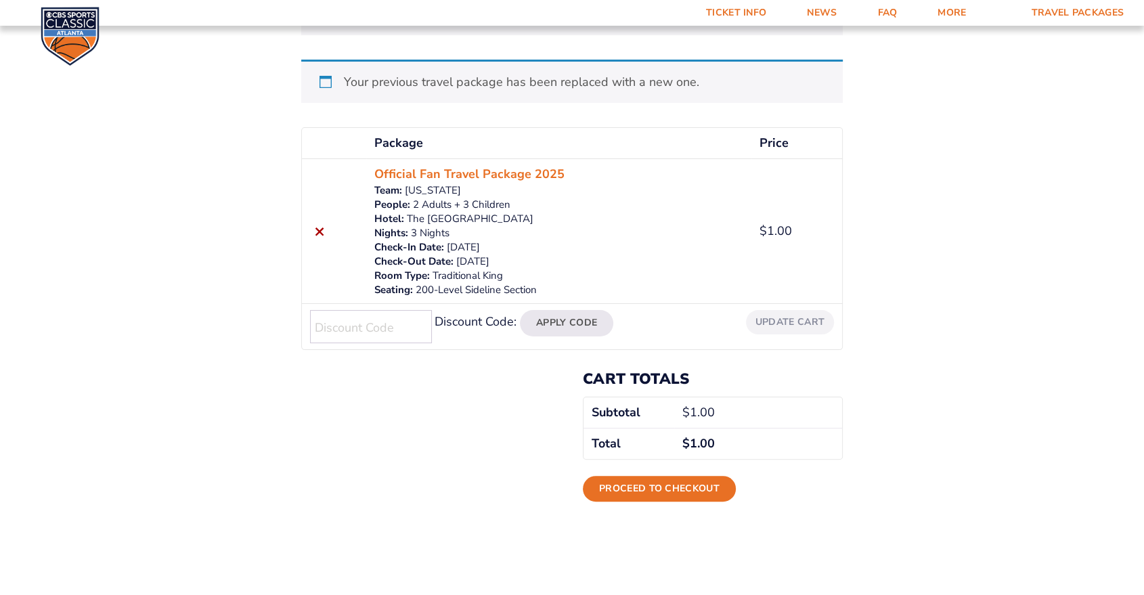
scroll to position [225, 0]
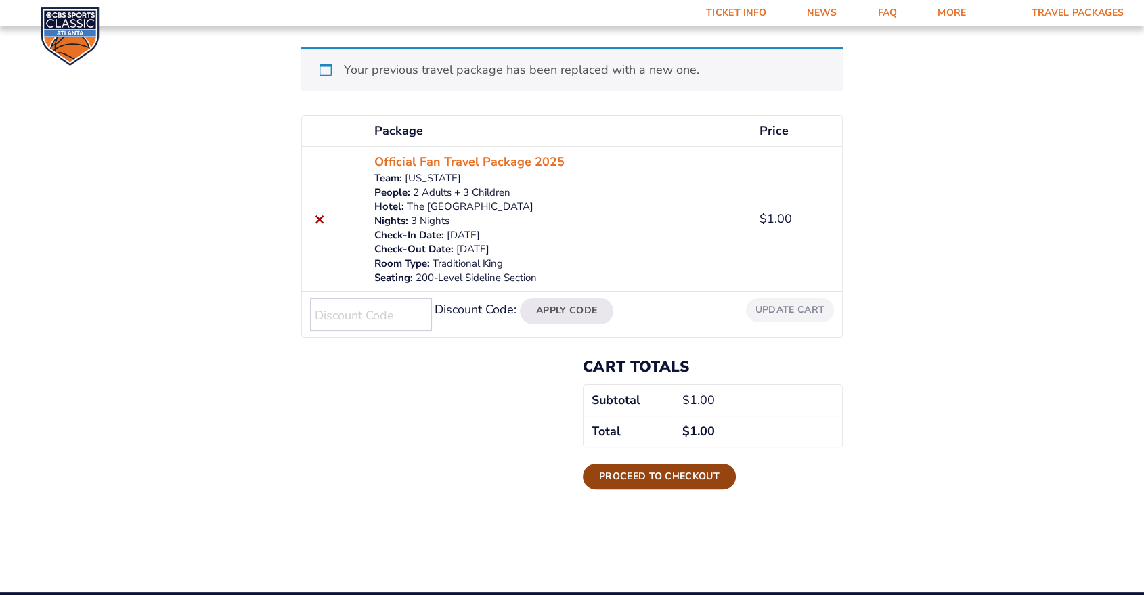
click at [627, 478] on link "Proceed to checkout" at bounding box center [659, 476] width 153 height 26
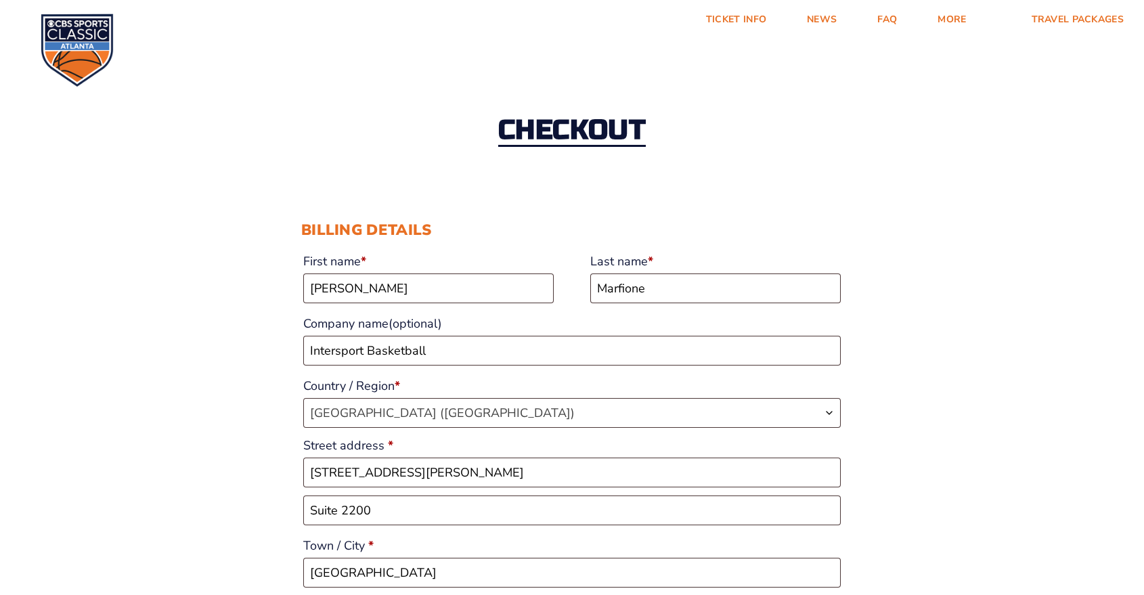
select select "IL"
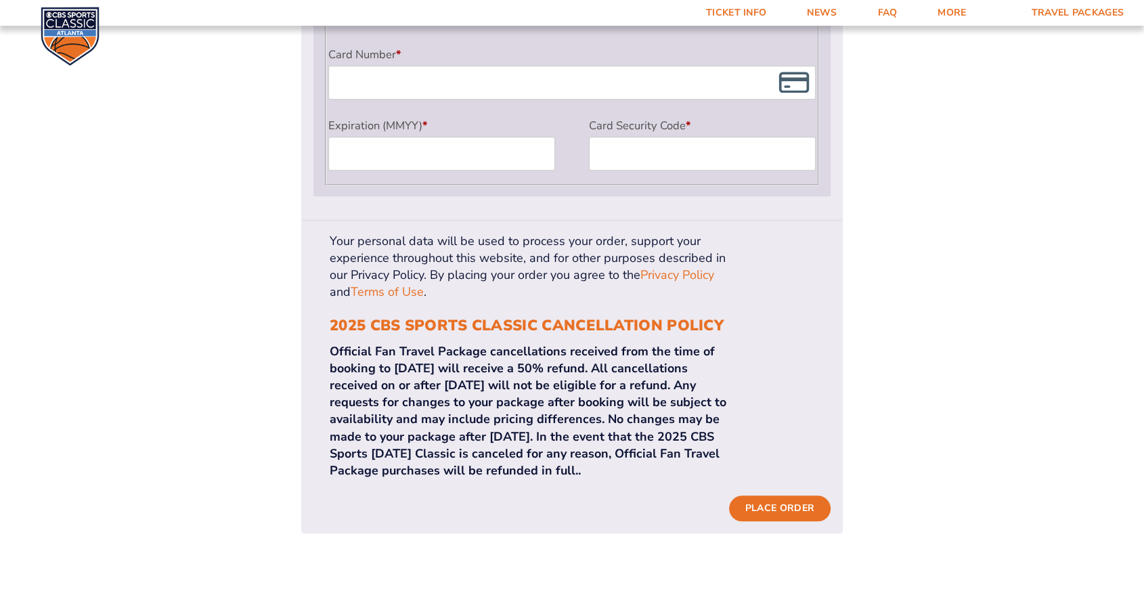
scroll to position [1277, 0]
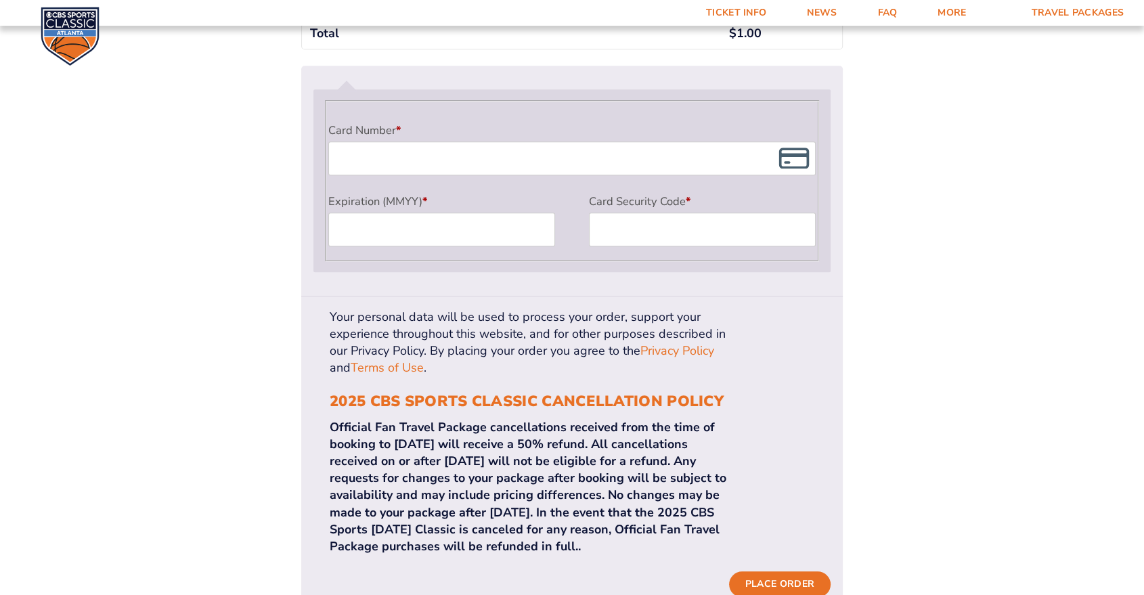
click at [78, 37] on img at bounding box center [70, 36] width 59 height 59
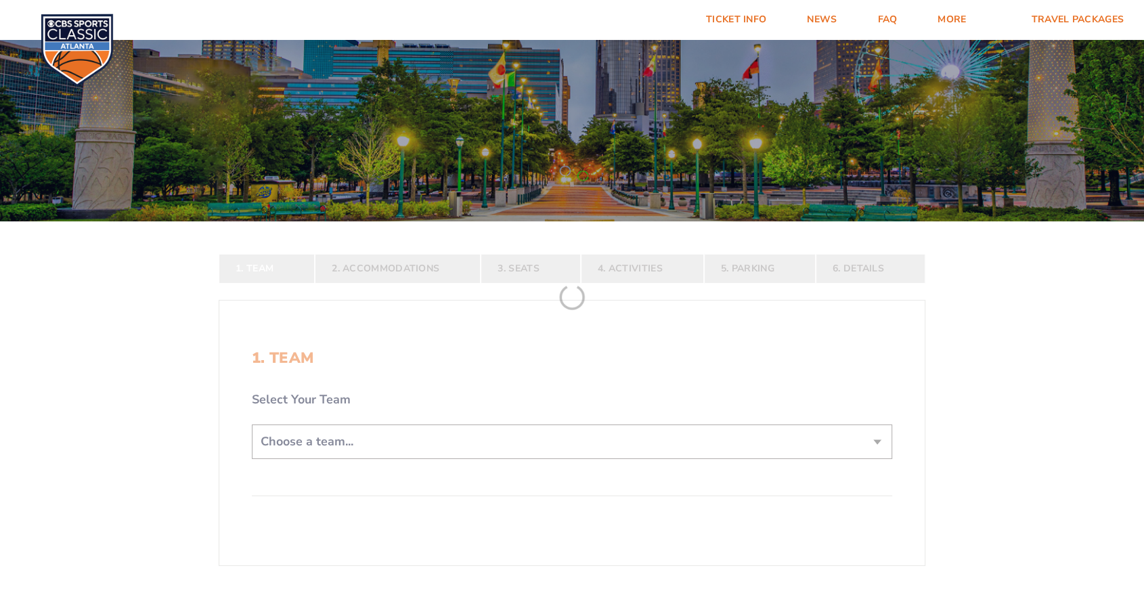
scroll to position [225, 0]
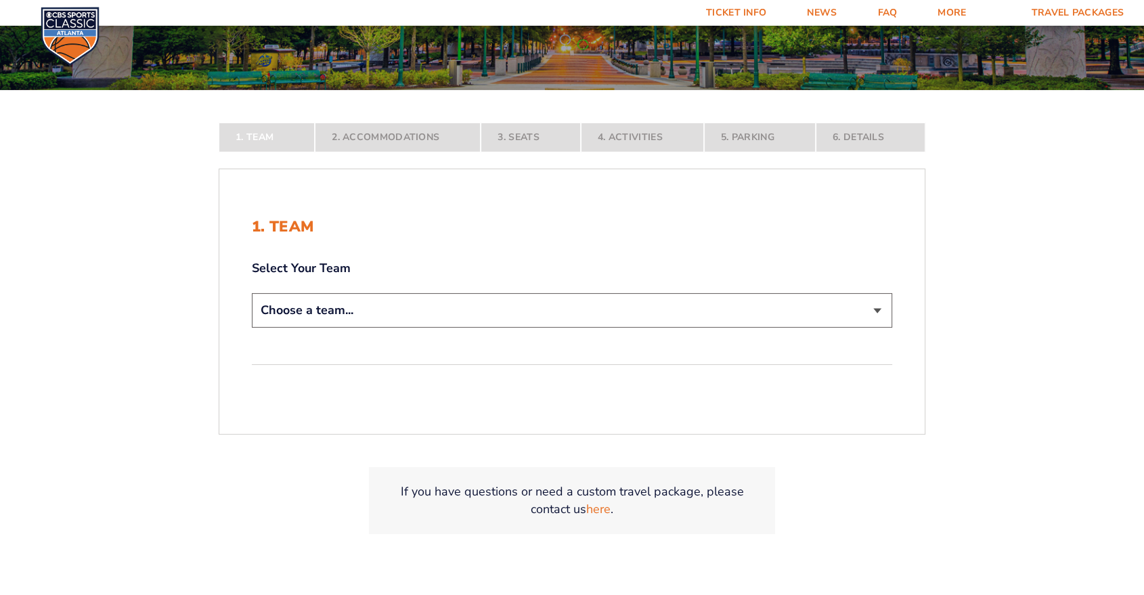
click at [543, 313] on form "[US_STATE] [US_STATE] Travel Package [US_STATE][GEOGRAPHIC_DATA] [US_STATE] Sta…" at bounding box center [572, 187] width 1144 height 824
click at [543, 313] on select "Choose a team... [US_STATE] Wildcats [US_STATE] State Buckeyes [US_STATE] Tar H…" at bounding box center [572, 310] width 640 height 35
select select "12956"
click at [252, 327] on select "Choose a team... [US_STATE] Wildcats [US_STATE] State Buckeyes [US_STATE] Tar H…" at bounding box center [572, 310] width 640 height 35
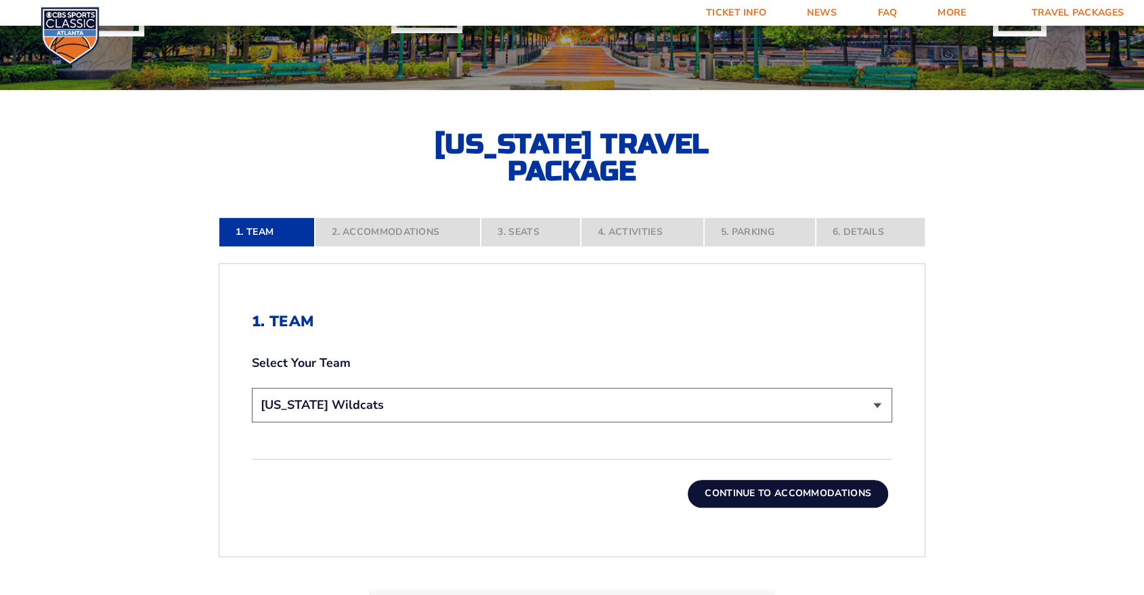
click at [810, 491] on button "Continue To Accommodations" at bounding box center [787, 493] width 200 height 27
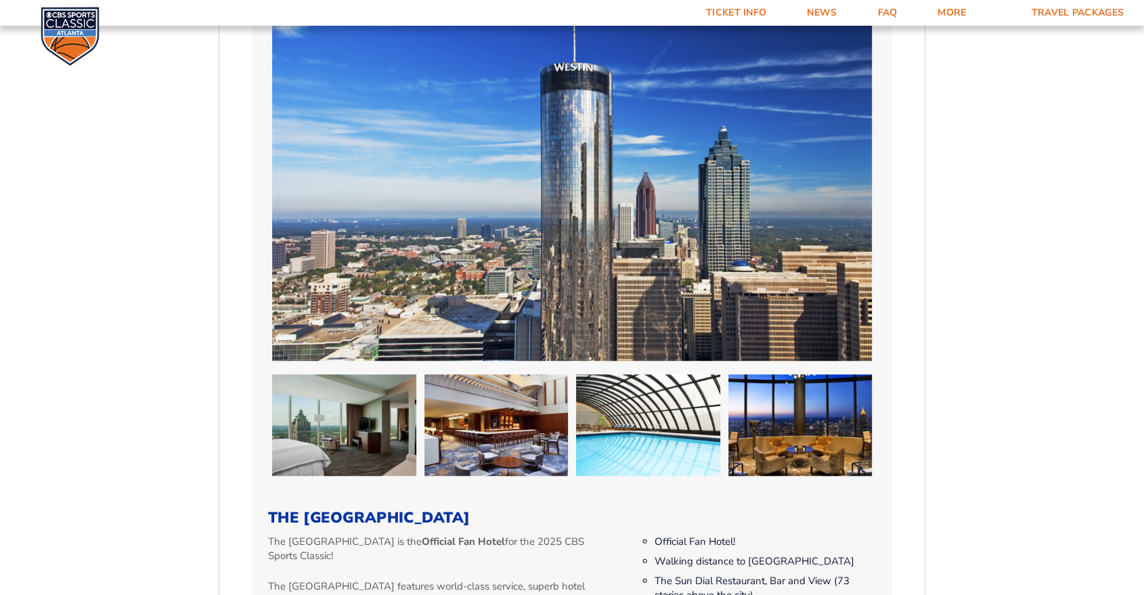
scroll to position [657, 0]
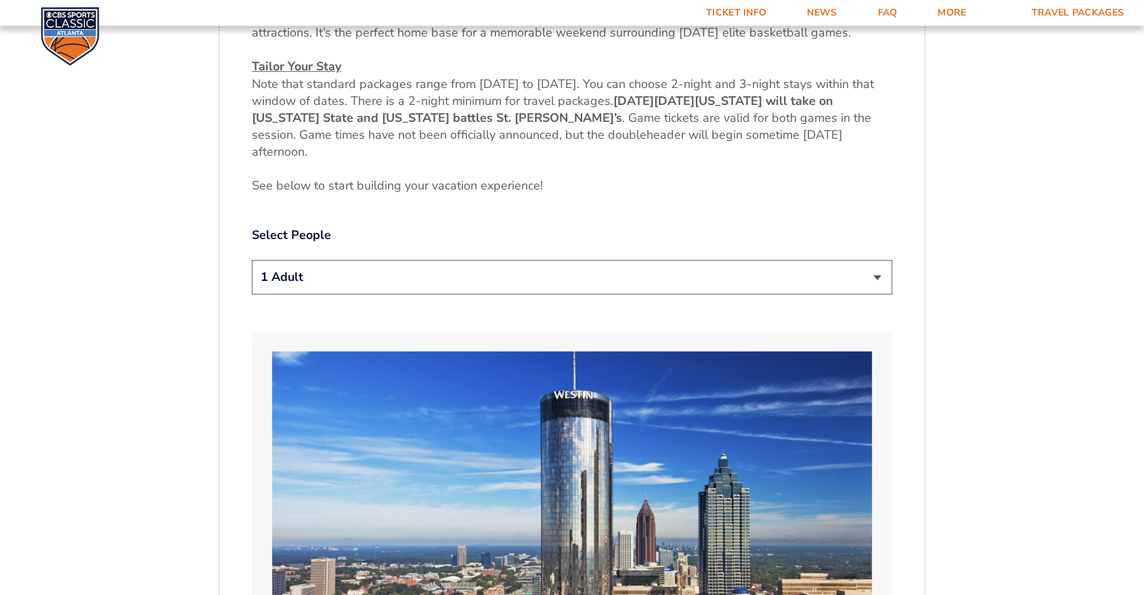
click at [564, 286] on select "1 Adult 2 Adults 3 Adults 4 Adults 2 Adults + 1 Child 2 Adults + 2 Children 2 A…" at bounding box center [572, 277] width 640 height 35
select select "2 Adults + 3 Children"
click at [252, 260] on select "1 Adult 2 Adults 3 Adults 4 Adults 2 Adults + 1 Child 2 Adults + 2 Children 2 A…" at bounding box center [572, 277] width 640 height 35
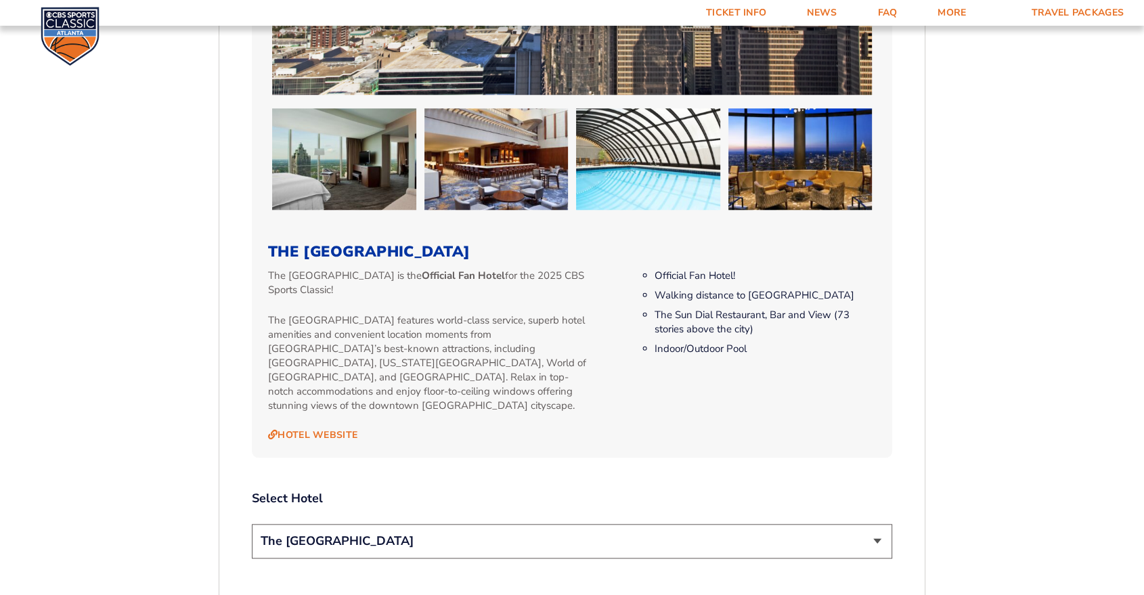
scroll to position [1484, 0]
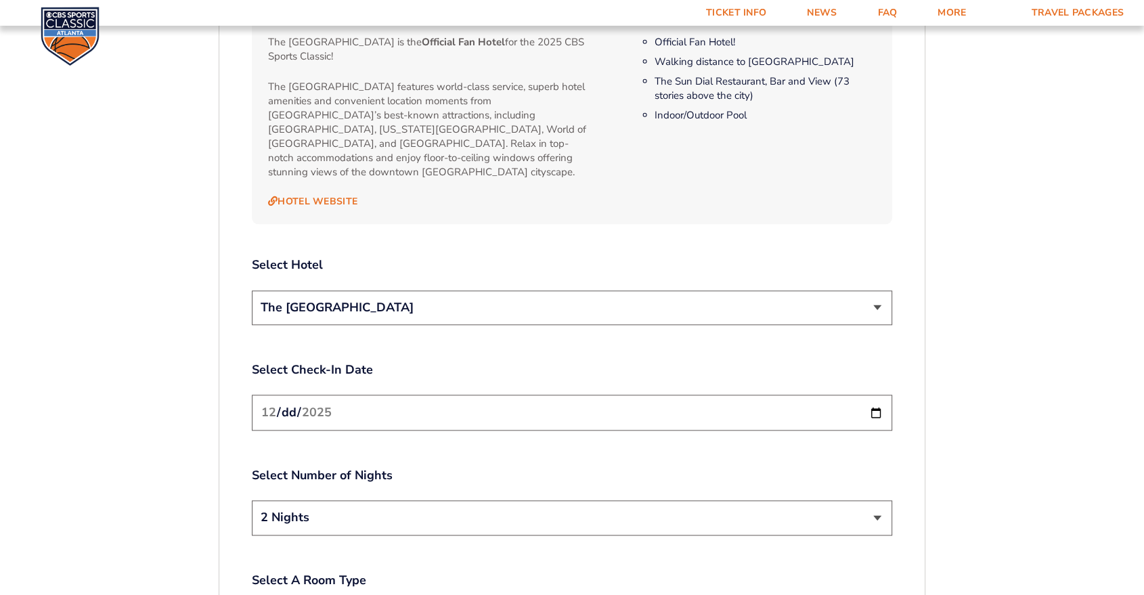
click at [363, 500] on select "2 Nights 3 Nights" at bounding box center [572, 517] width 640 height 35
select select "3 Nights"
click at [252, 500] on select "2 Nights 3 Nights" at bounding box center [572, 517] width 640 height 35
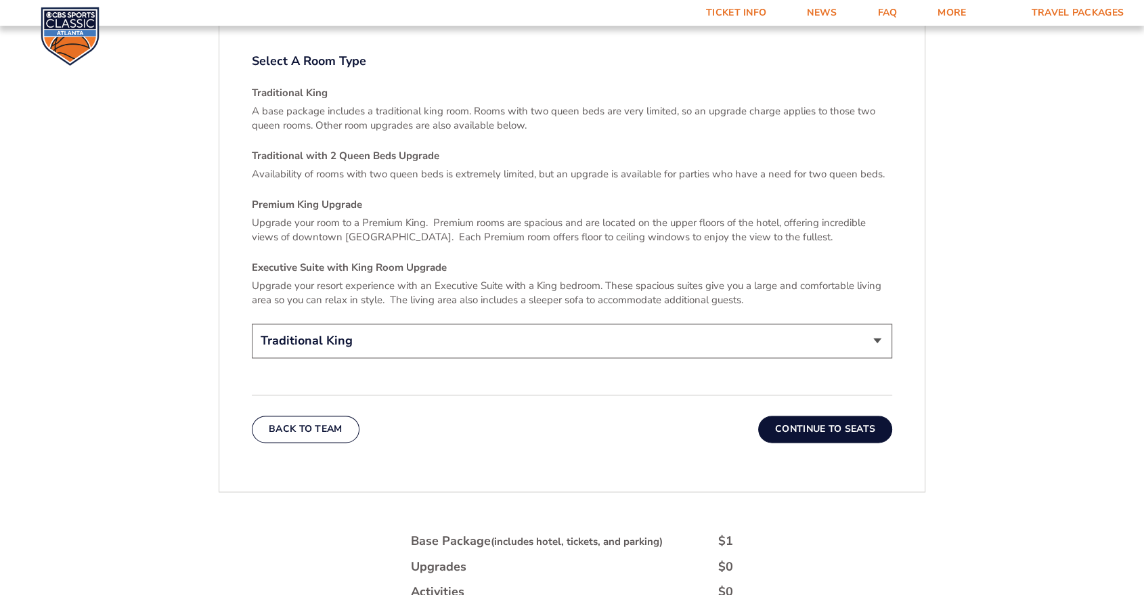
scroll to position [2010, 0]
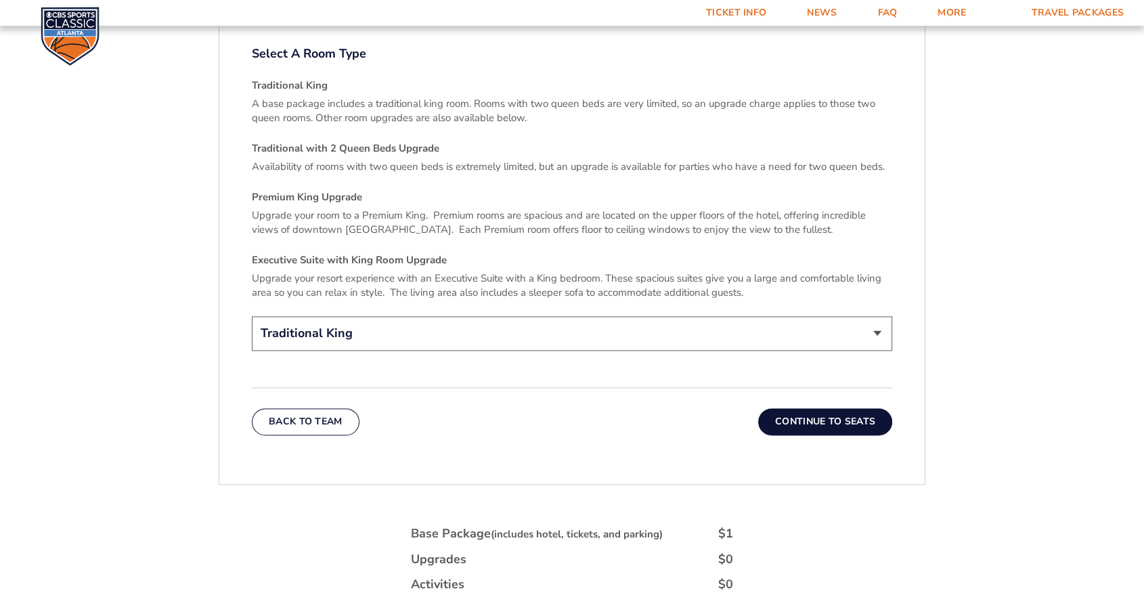
click at [840, 408] on button "Continue To Seats" at bounding box center [825, 421] width 134 height 27
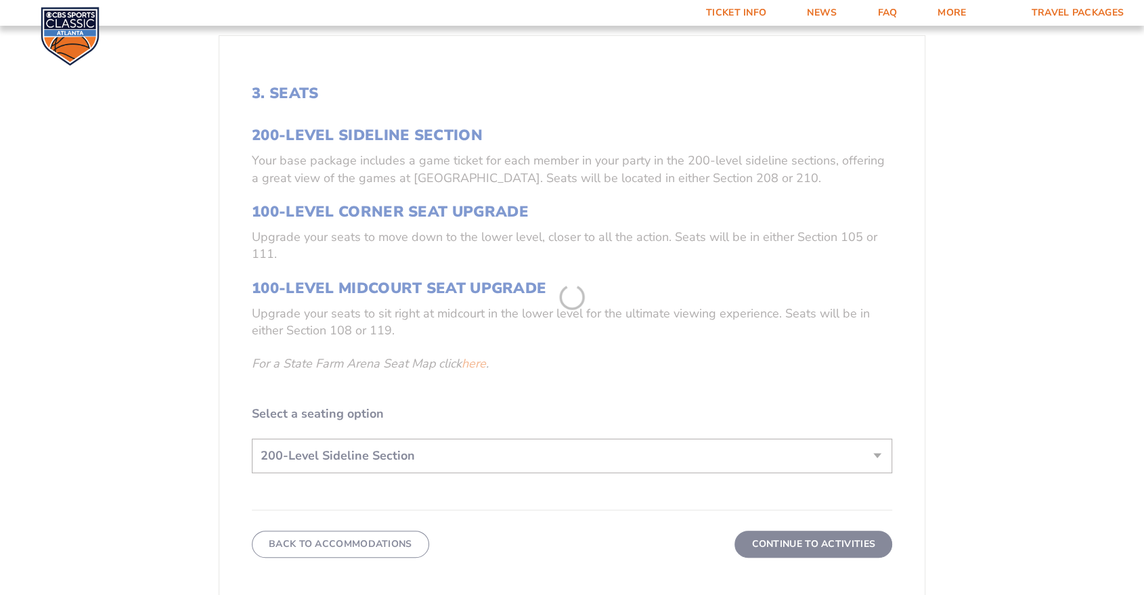
scroll to position [807, 0]
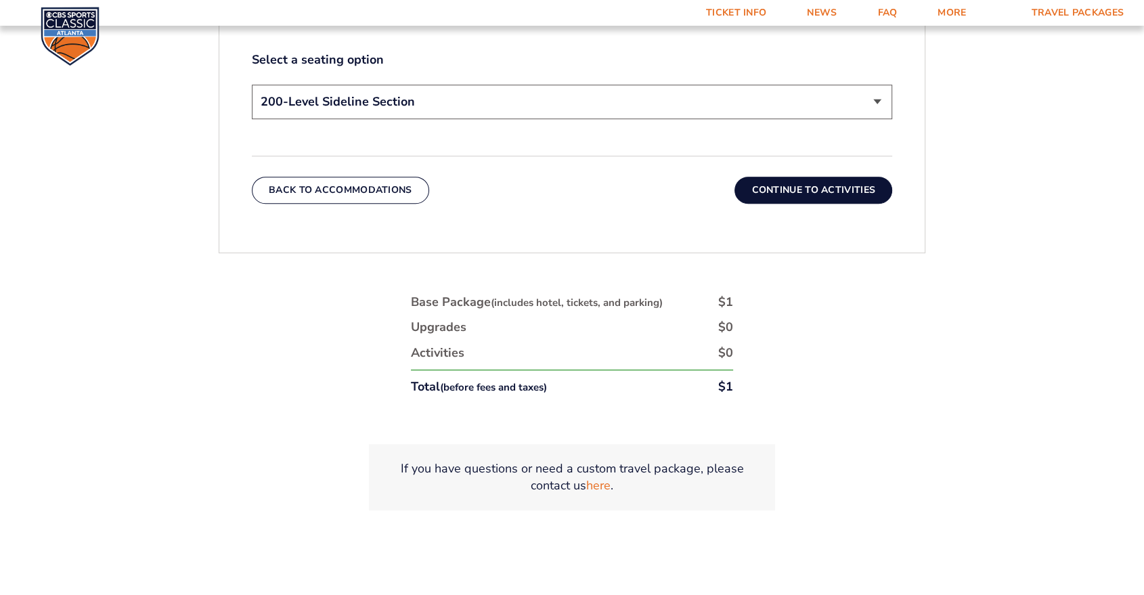
click at [796, 191] on button "Continue To Activities" at bounding box center [813, 190] width 158 height 27
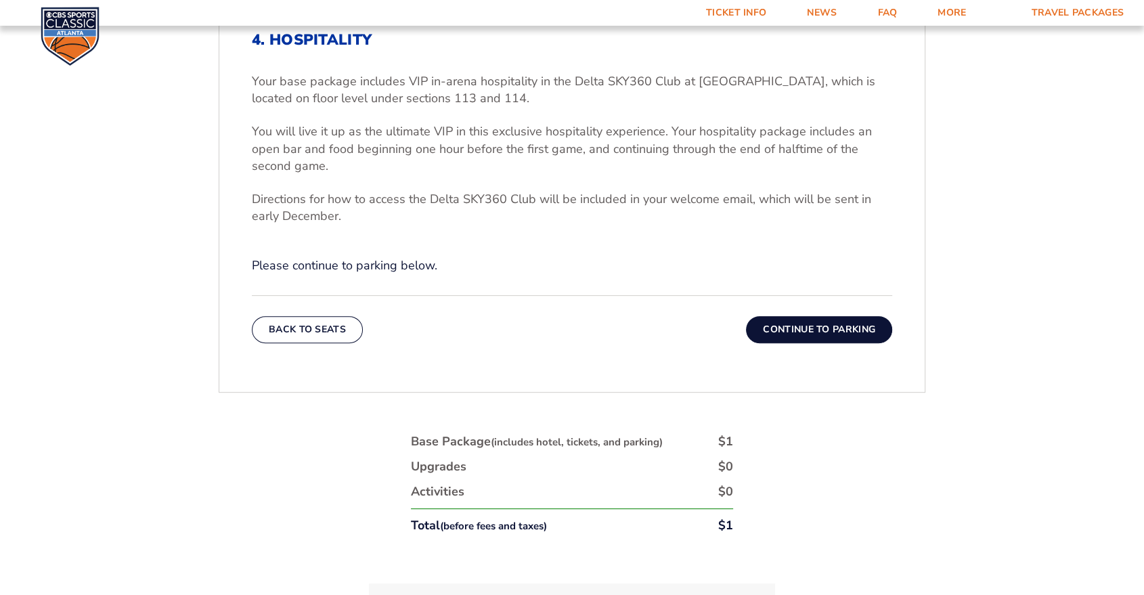
click at [823, 338] on button "Continue To Parking" at bounding box center [819, 329] width 146 height 27
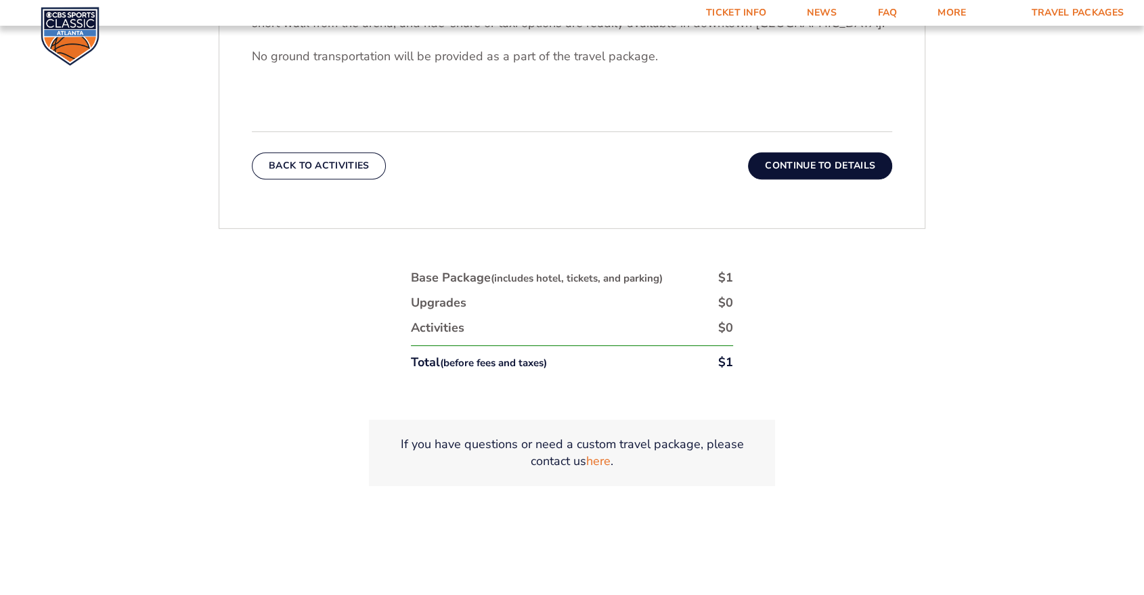
click at [817, 164] on button "Continue To Details" at bounding box center [820, 165] width 144 height 27
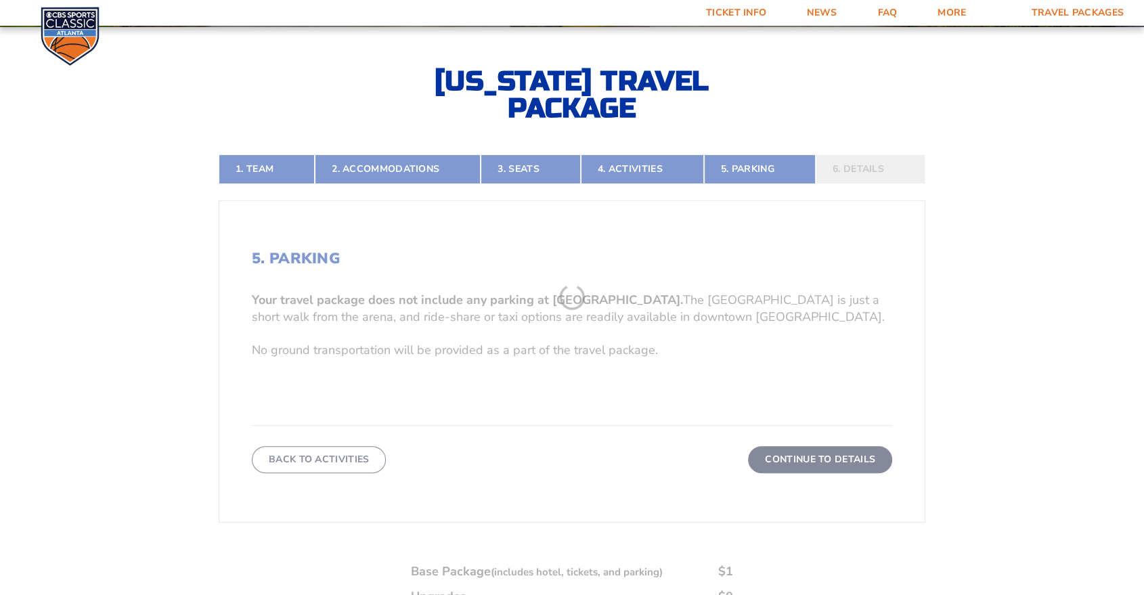
scroll to position [281, 0]
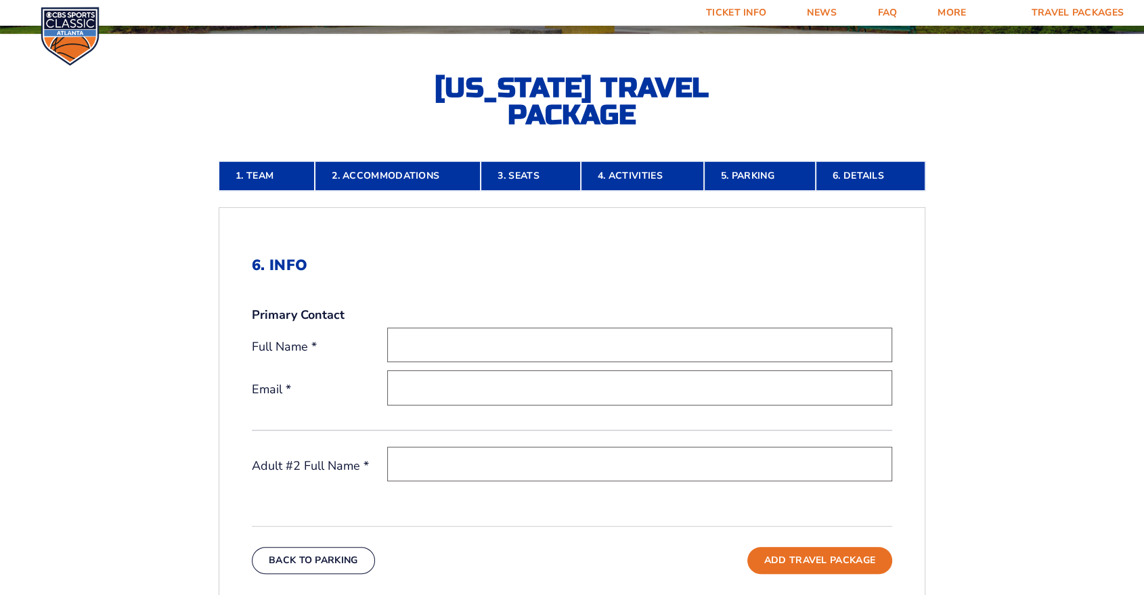
click at [430, 331] on input "text" at bounding box center [639, 344] width 505 height 35
type input "Michael Marfione"
click at [568, 388] on input "mmarfione@intersportnet.com" at bounding box center [639, 387] width 505 height 35
drag, startPoint x: 633, startPoint y: 392, endPoint x: 562, endPoint y: 392, distance: 71.0
click at [562, 392] on input "mmarfione@intersportnet.com" at bounding box center [639, 387] width 505 height 35
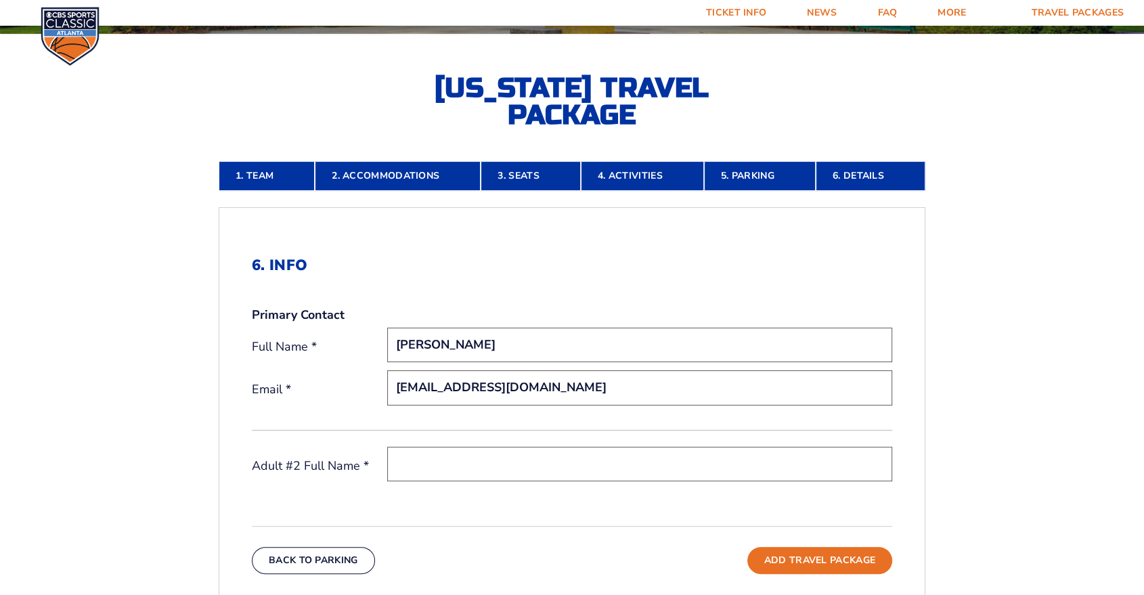
type input "[EMAIL_ADDRESS][DOMAIN_NAME]"
click at [502, 447] on input "text" at bounding box center [639, 464] width 505 height 35
type input "Test"
click at [807, 557] on button "Add Travel Package" at bounding box center [819, 560] width 145 height 27
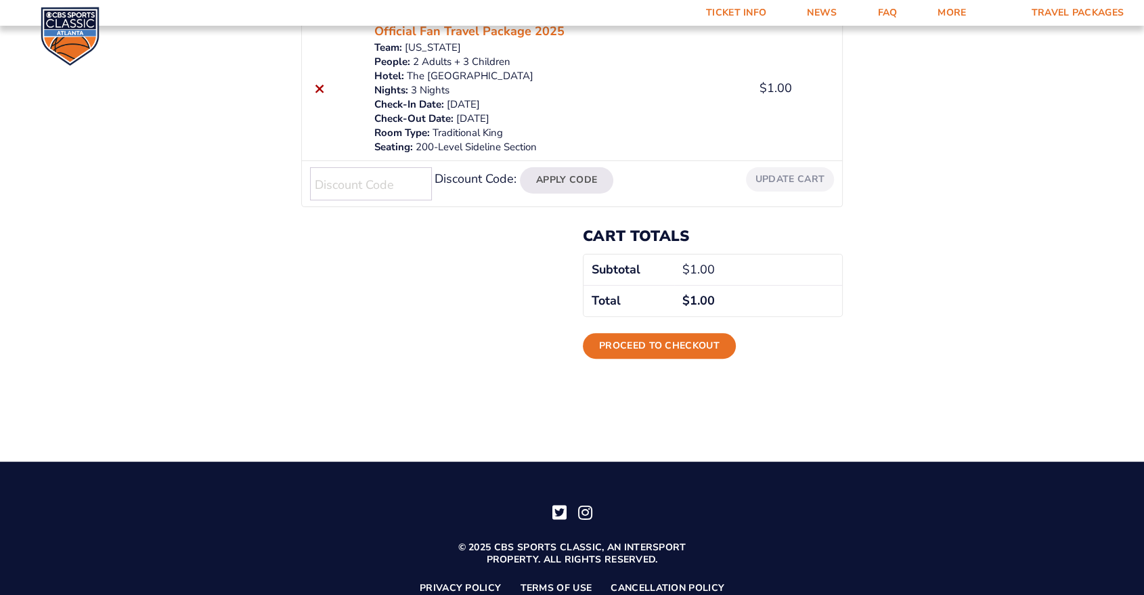
scroll to position [402, 0]
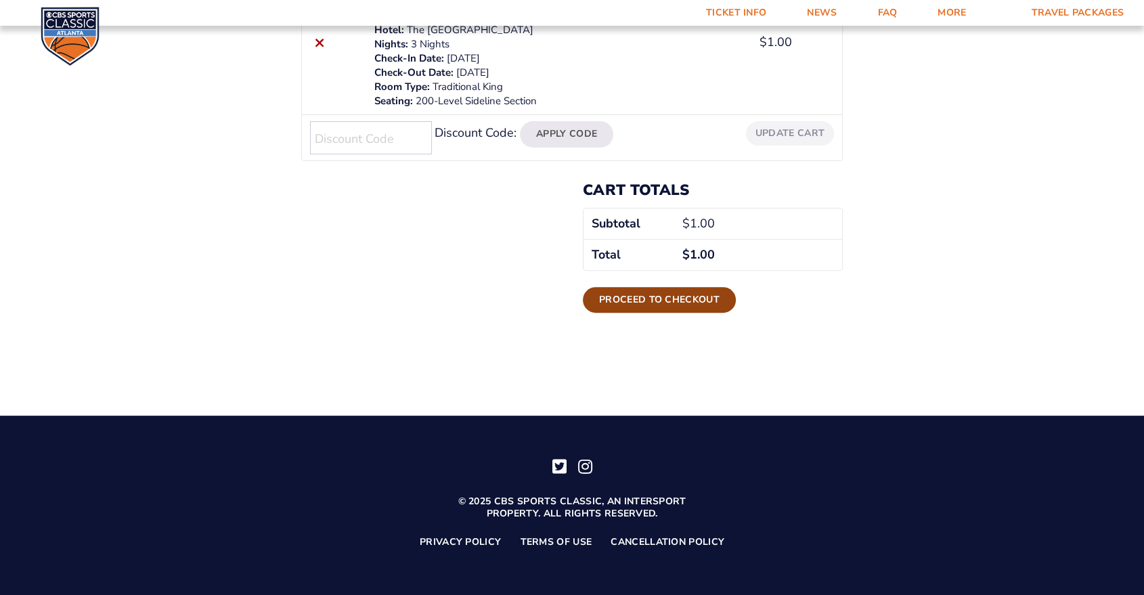
click at [611, 298] on link "Proceed to checkout" at bounding box center [659, 300] width 153 height 26
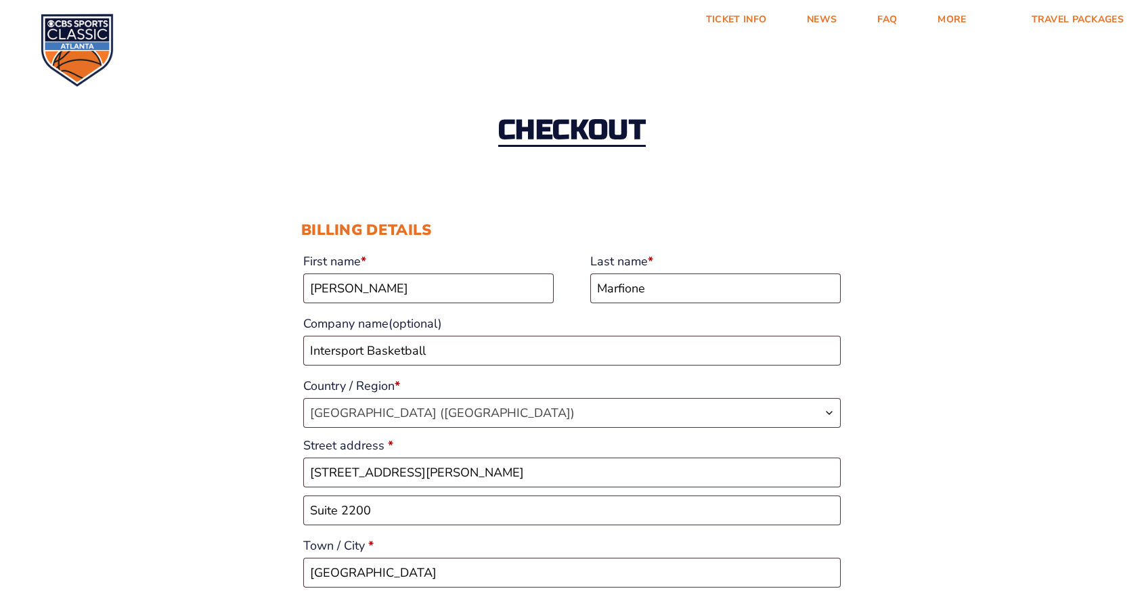
select select "IL"
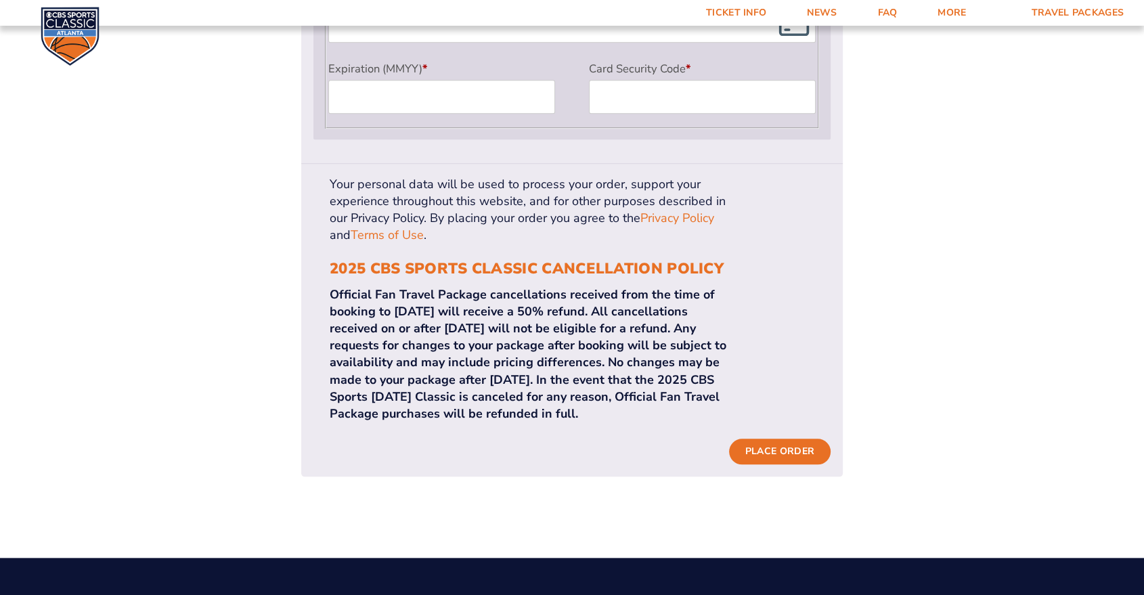
scroll to position [1277, 0]
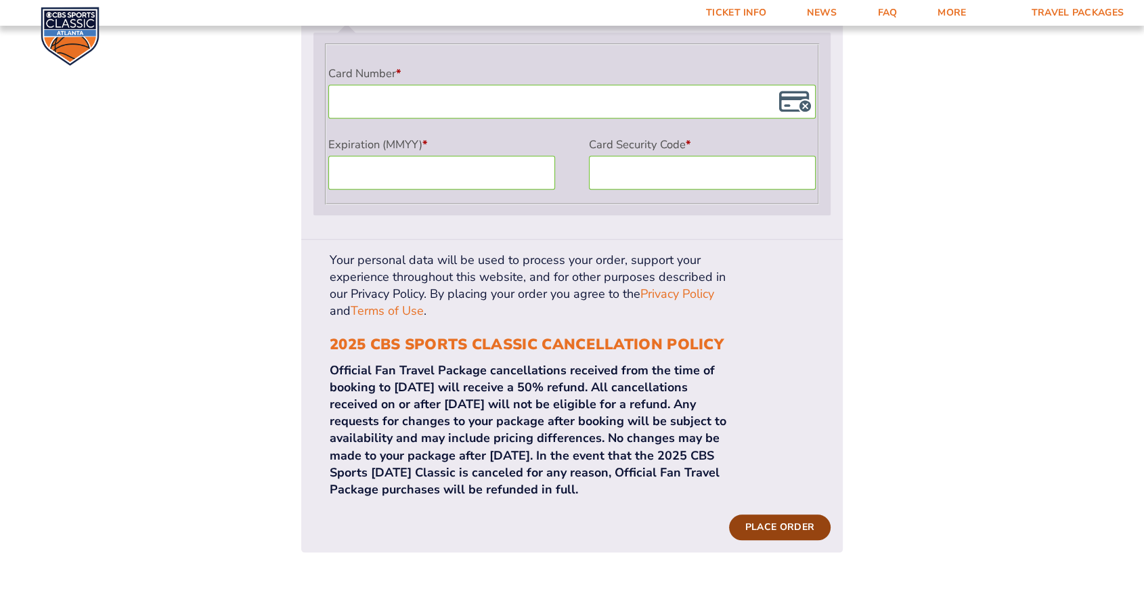
click at [771, 514] on button "Place order" at bounding box center [779, 527] width 101 height 26
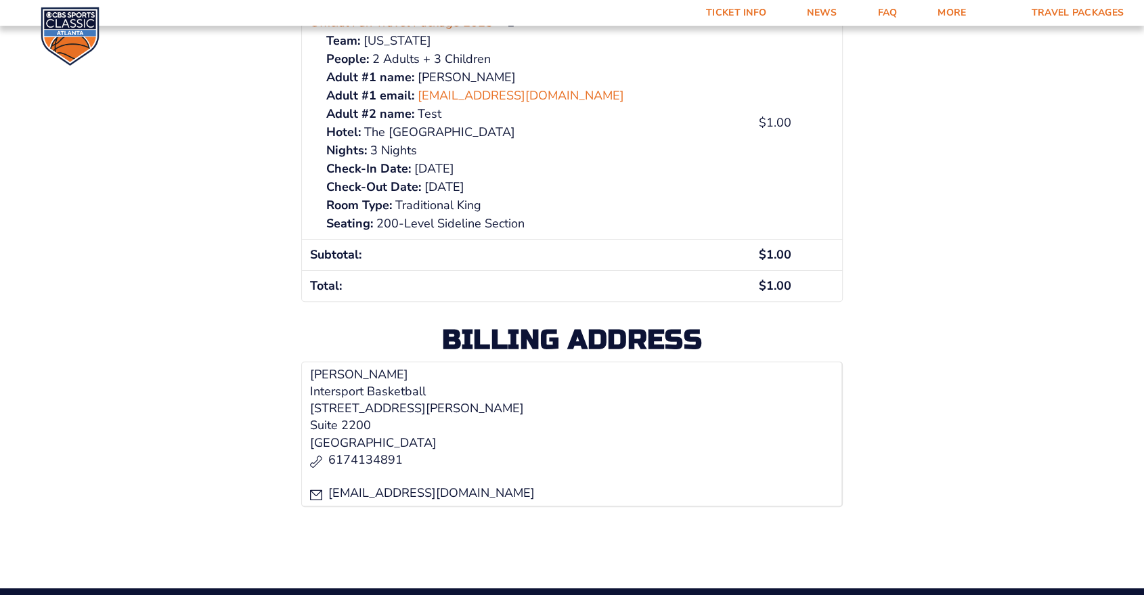
scroll to position [67, 0]
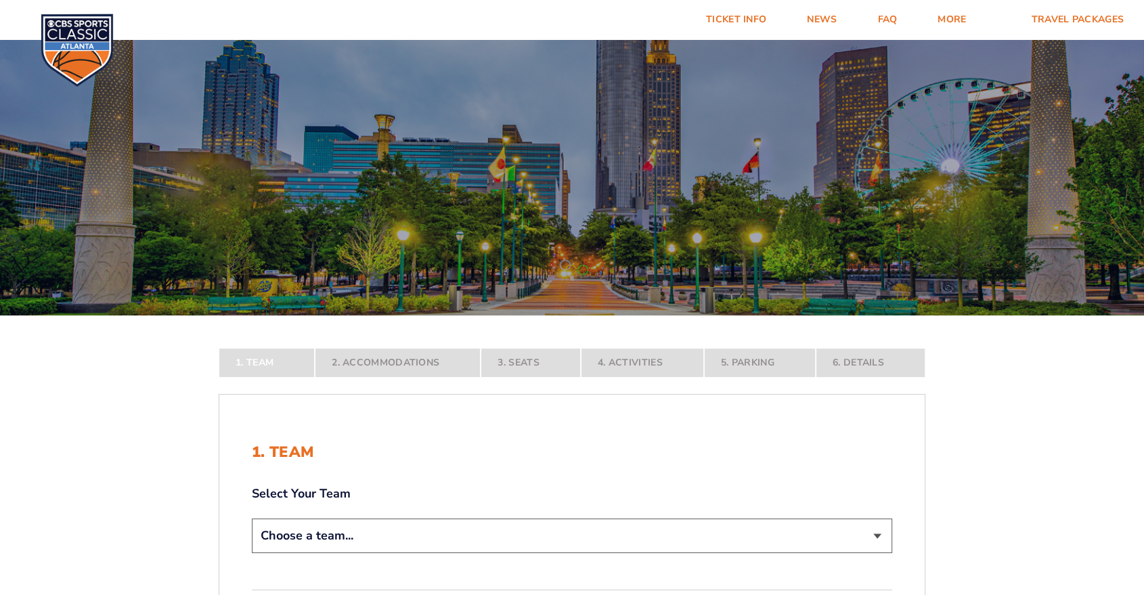
click at [100, 43] on img at bounding box center [77, 50] width 73 height 73
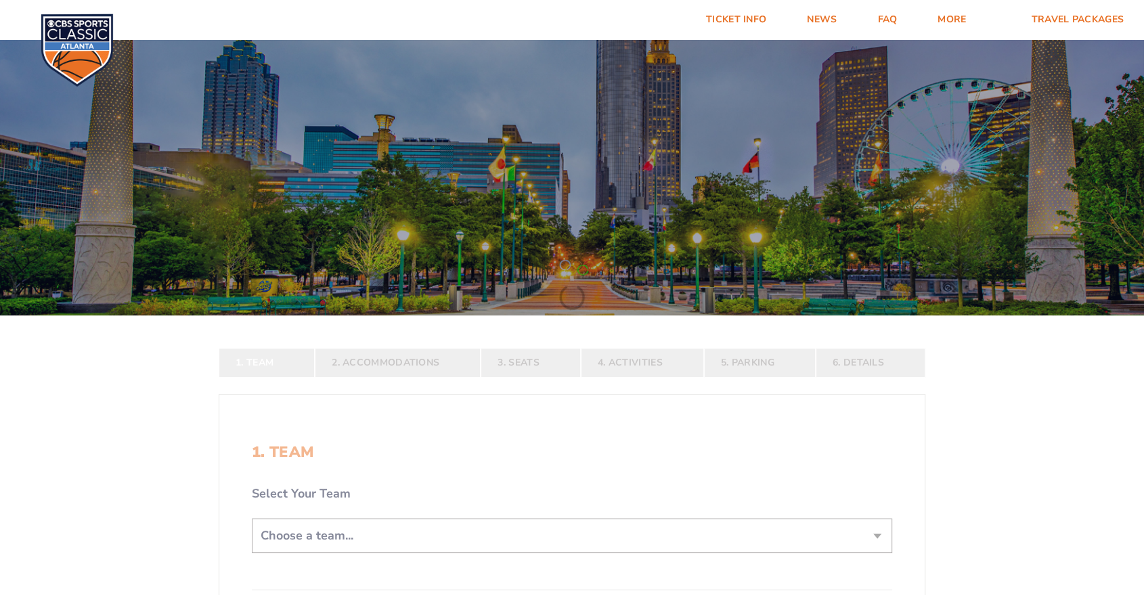
scroll to position [150, 0]
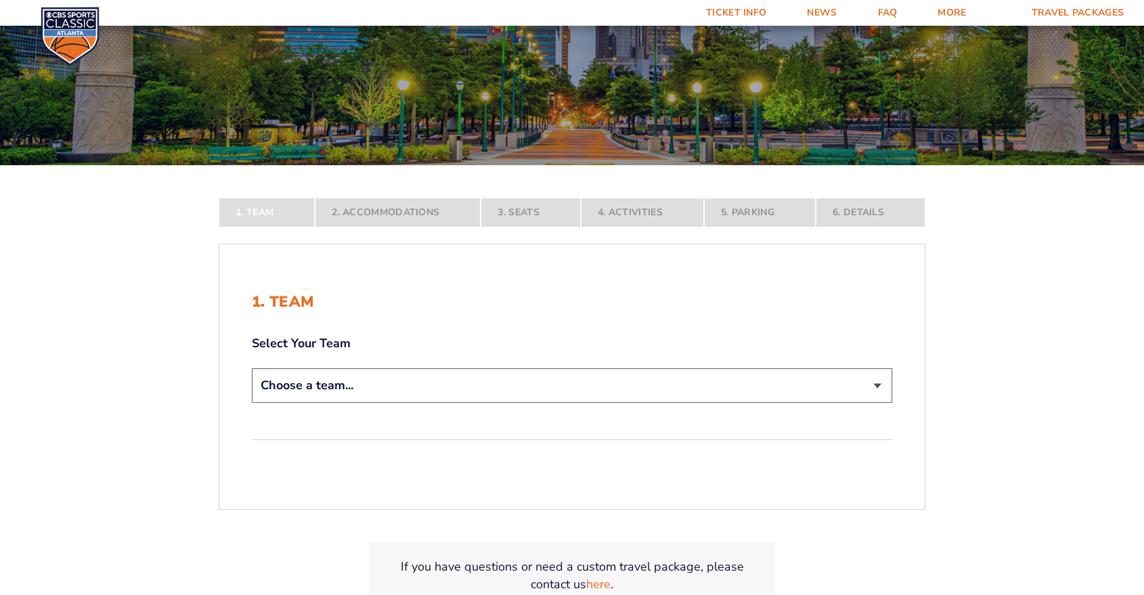
click at [467, 372] on select "Choose a team... Kentucky Wildcats Ohio State Buckeyes North Carolina Tar Heels…" at bounding box center [572, 385] width 640 height 35
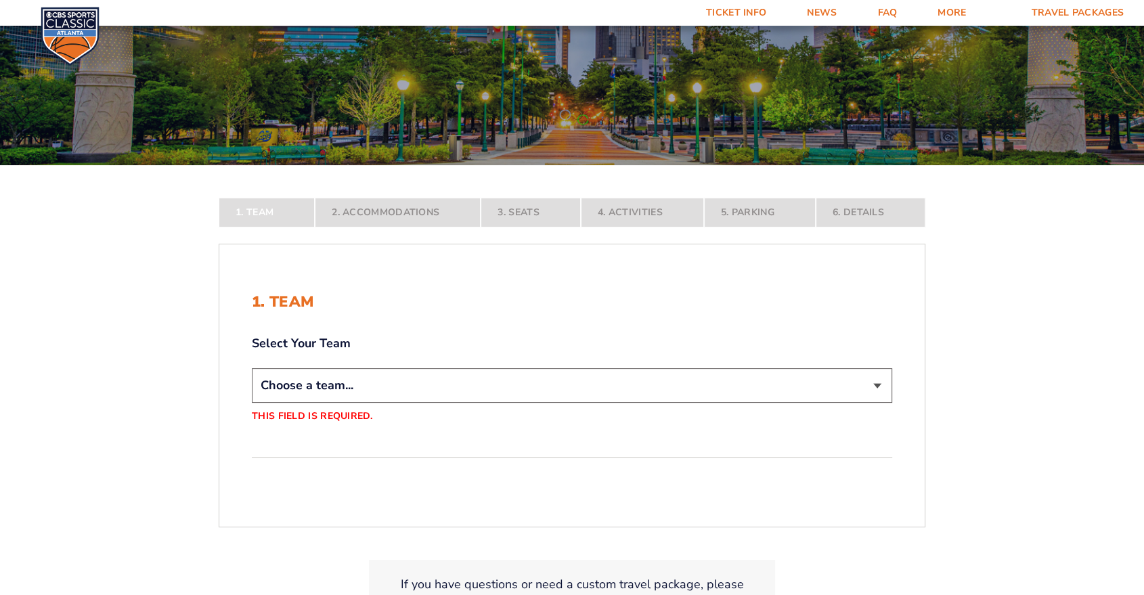
drag, startPoint x: 1066, startPoint y: 299, endPoint x: 1035, endPoint y: 269, distance: 42.6
click at [1065, 298] on form "Kentucky Kentucky Travel Package Ohio State Ohio State Travel Package North Car…" at bounding box center [572, 270] width 1144 height 841
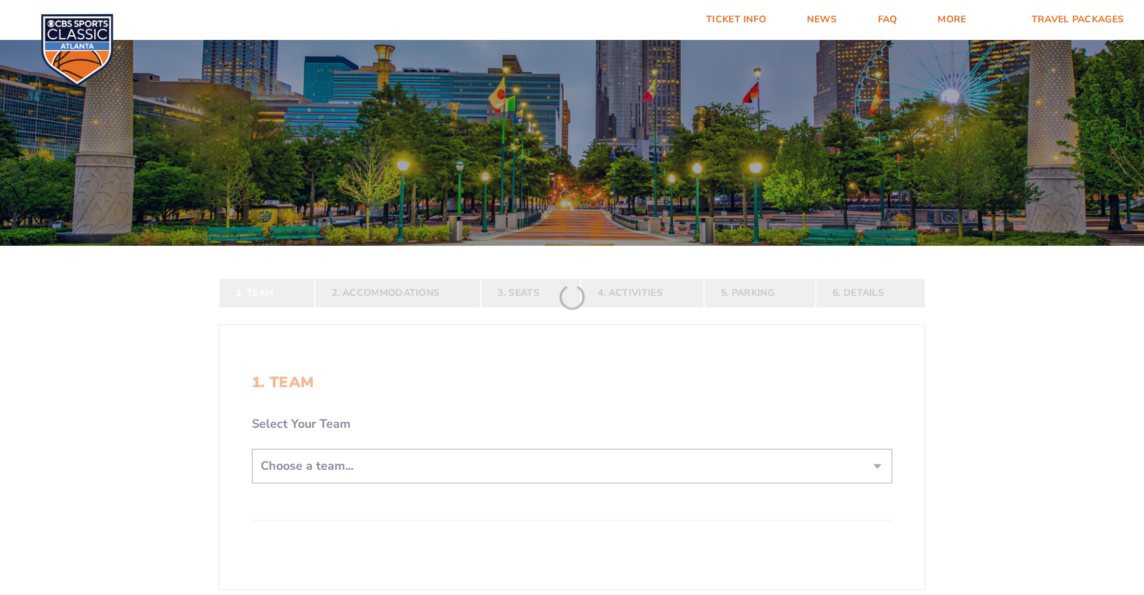
scroll to position [150, 0]
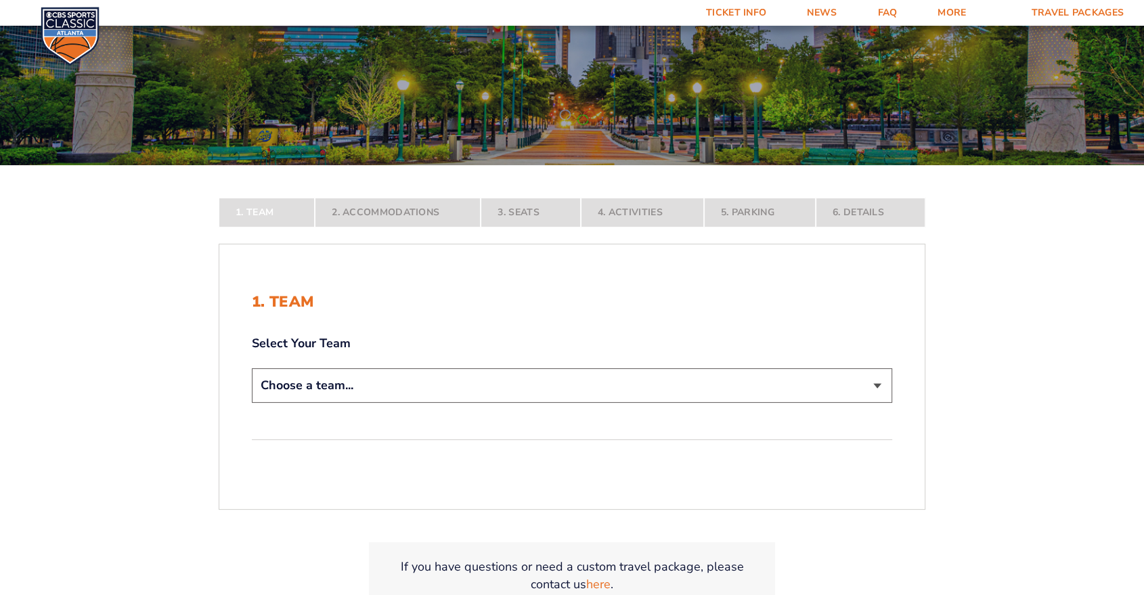
click at [72, 36] on img at bounding box center [70, 36] width 59 height 59
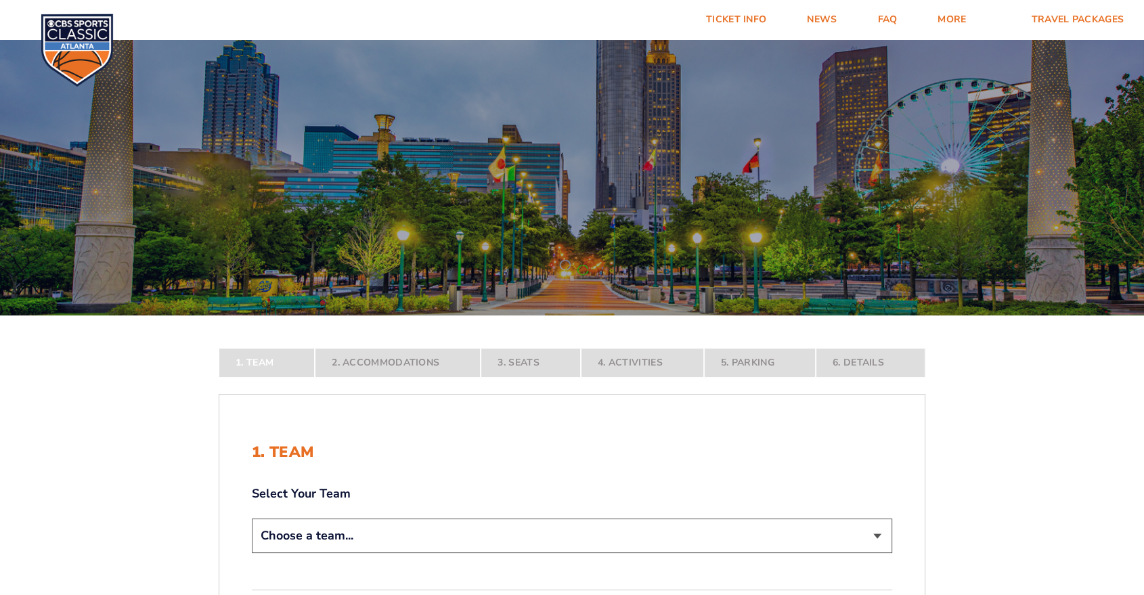
click at [86, 36] on img at bounding box center [77, 50] width 73 height 73
